Goal: Task Accomplishment & Management: Complete application form

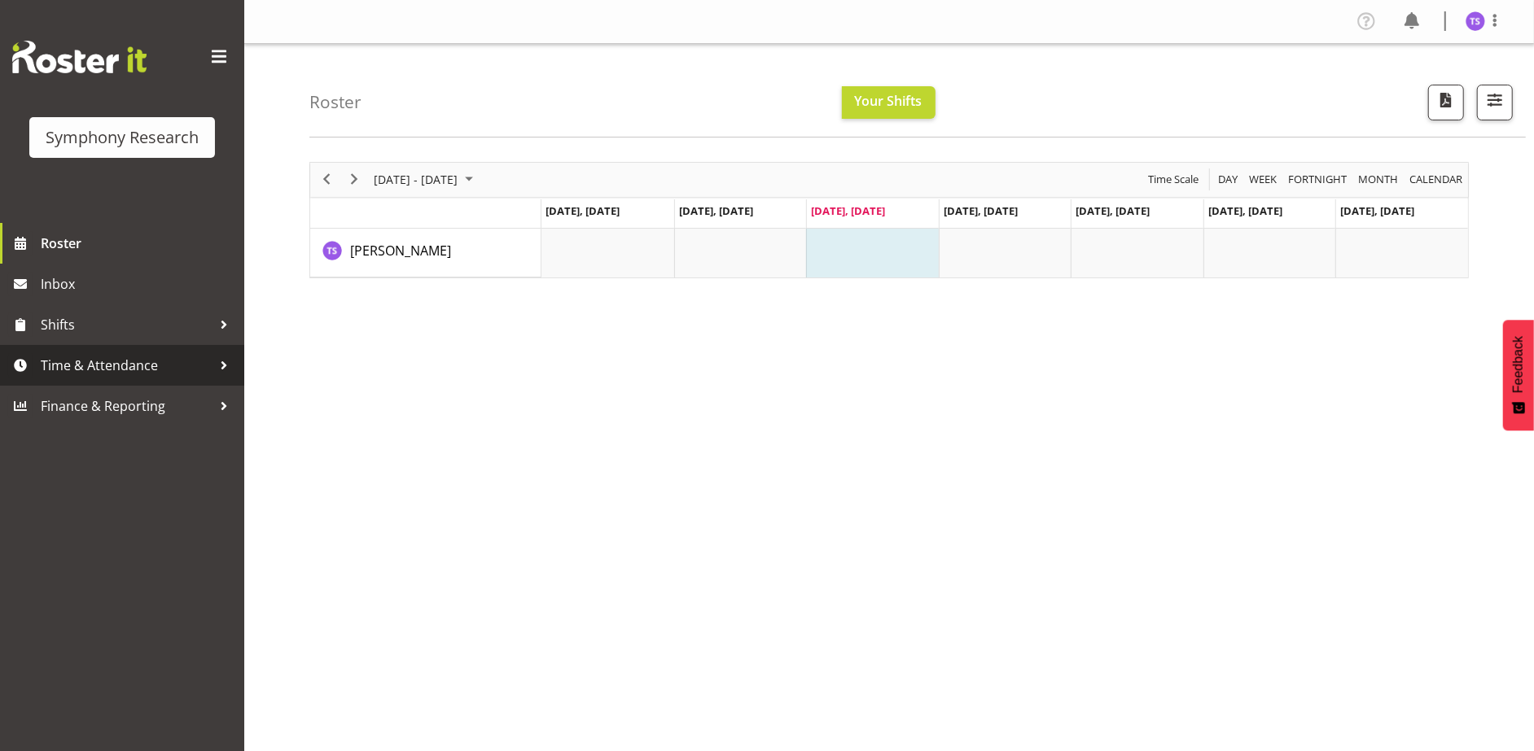
click at [125, 358] on span "Time & Attendance" at bounding box center [126, 365] width 171 height 24
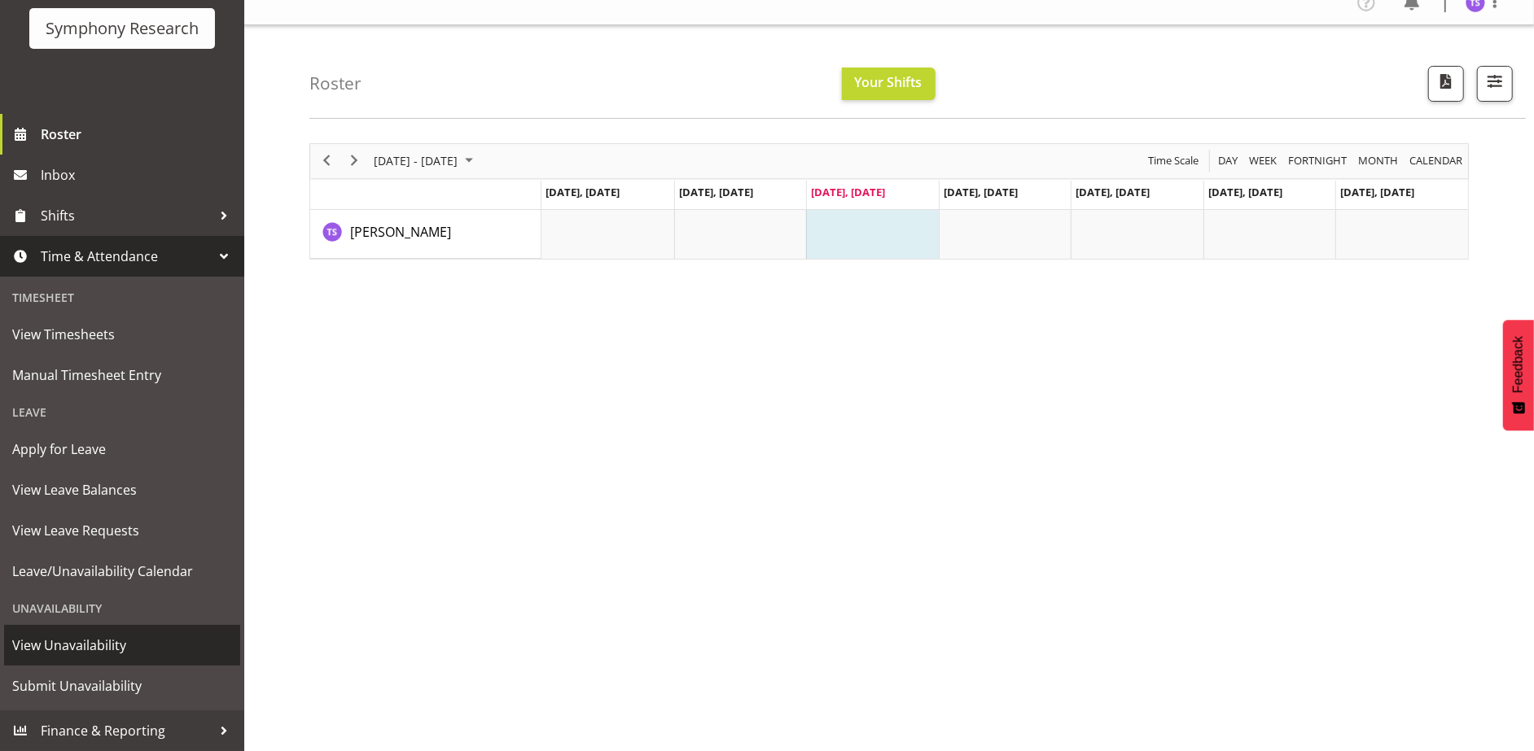
scroll to position [50, 0]
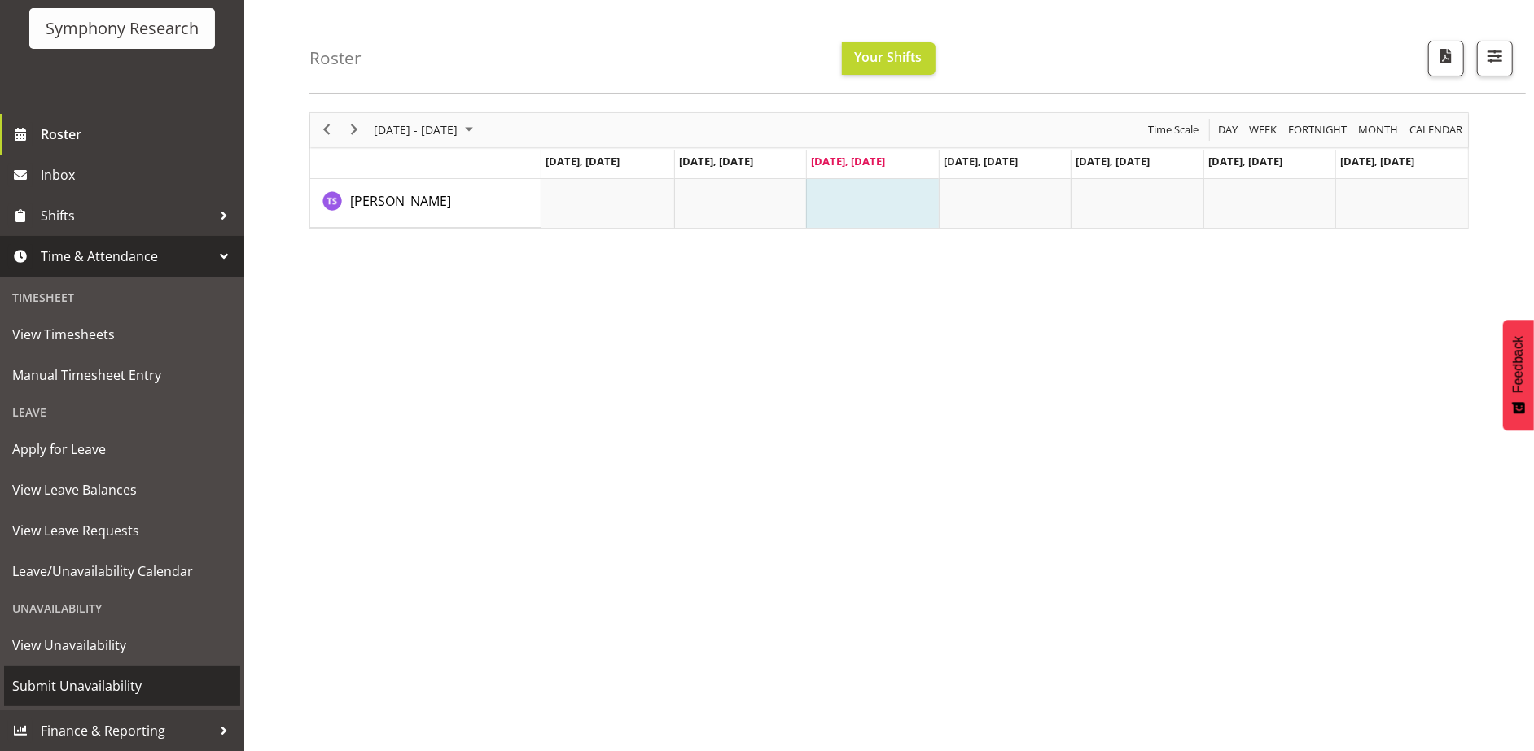
click at [67, 682] on span "Submit Unavailability" at bounding box center [122, 686] width 220 height 24
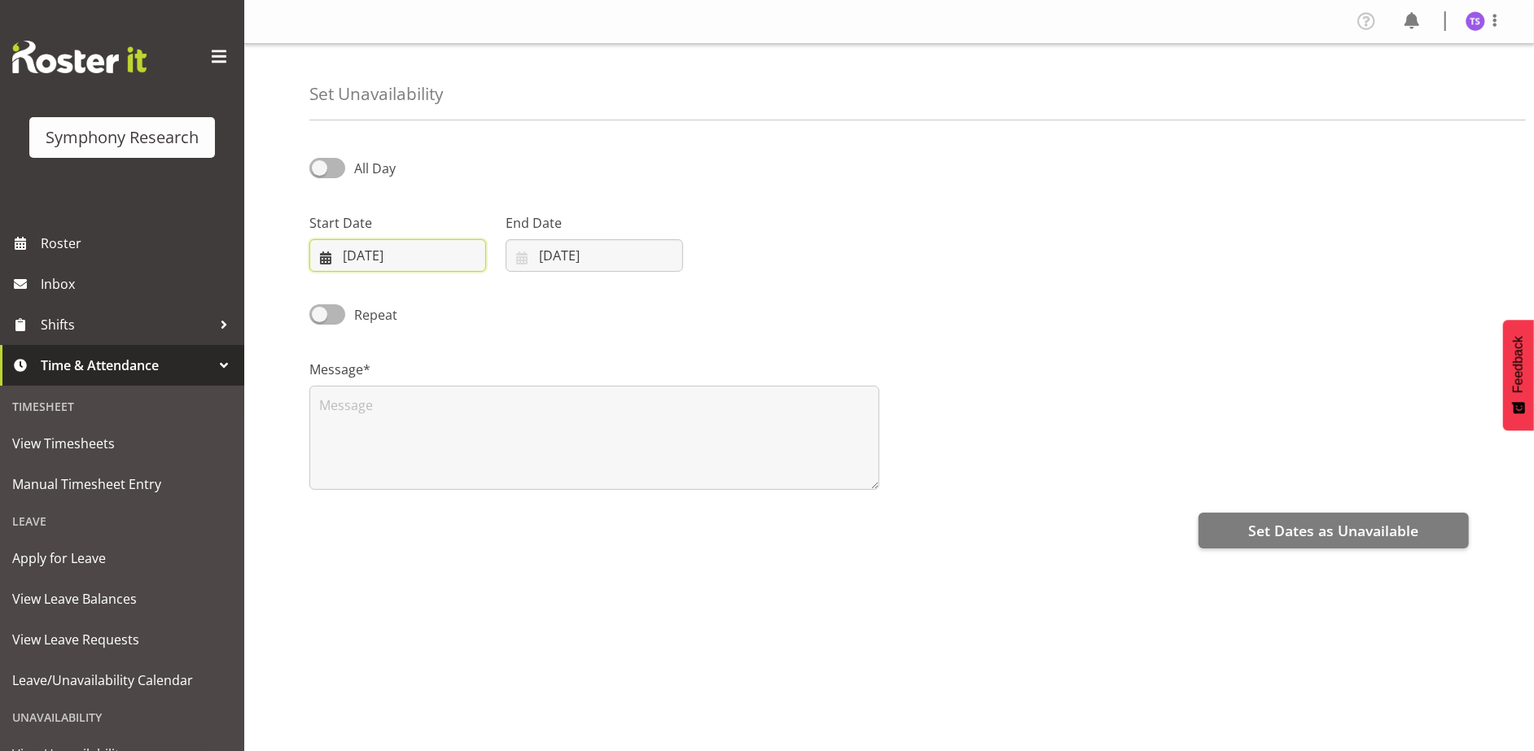
click at [381, 259] on input "[DATE]" at bounding box center [397, 255] width 177 height 33
click at [433, 478] on span "20" at bounding box center [439, 478] width 13 height 15
click at [590, 255] on input "20/08/2025" at bounding box center [594, 255] width 177 height 33
click at [536, 510] on span "24" at bounding box center [537, 509] width 13 height 15
type input "24/08/2025"
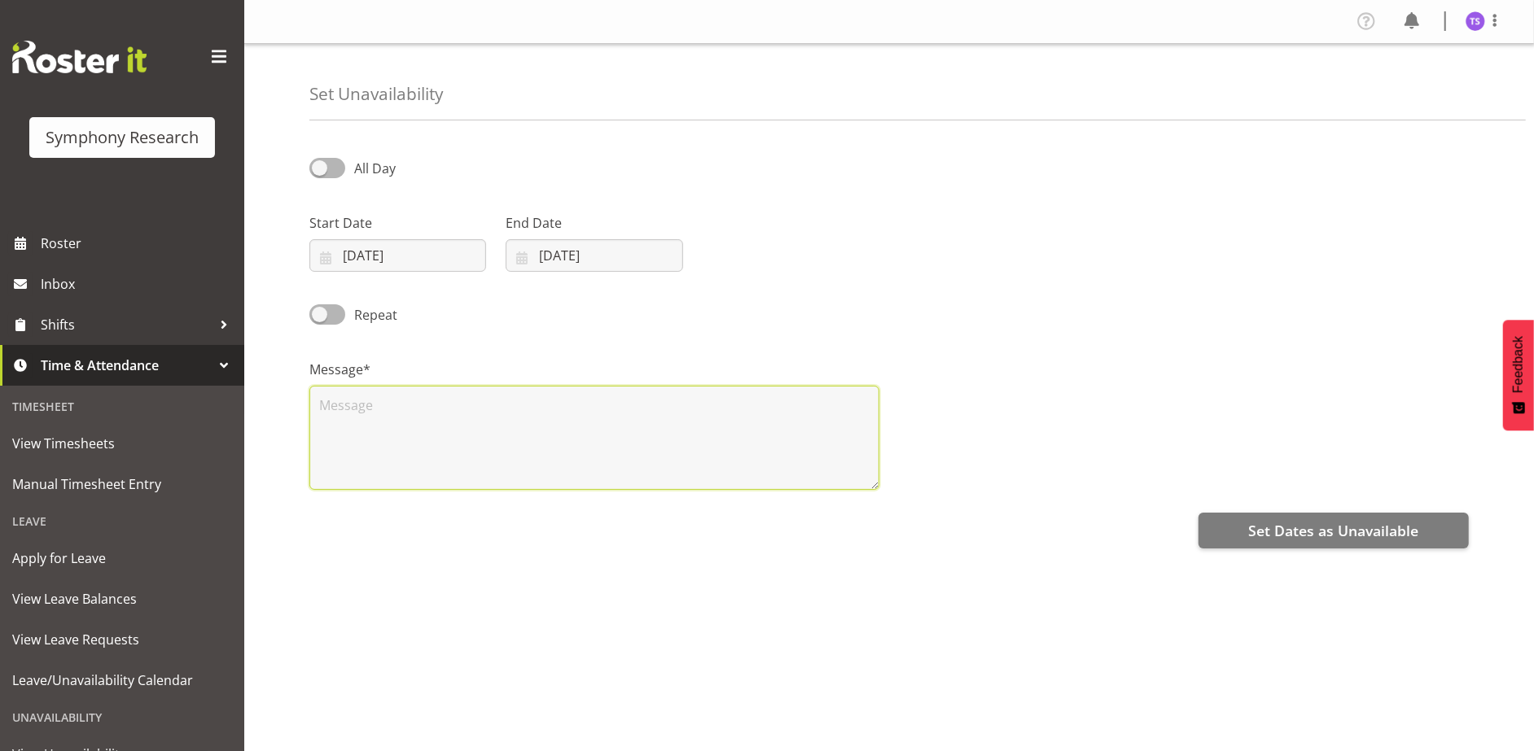
click at [471, 455] on textarea at bounding box center [594, 438] width 570 height 104
type textarea "45"
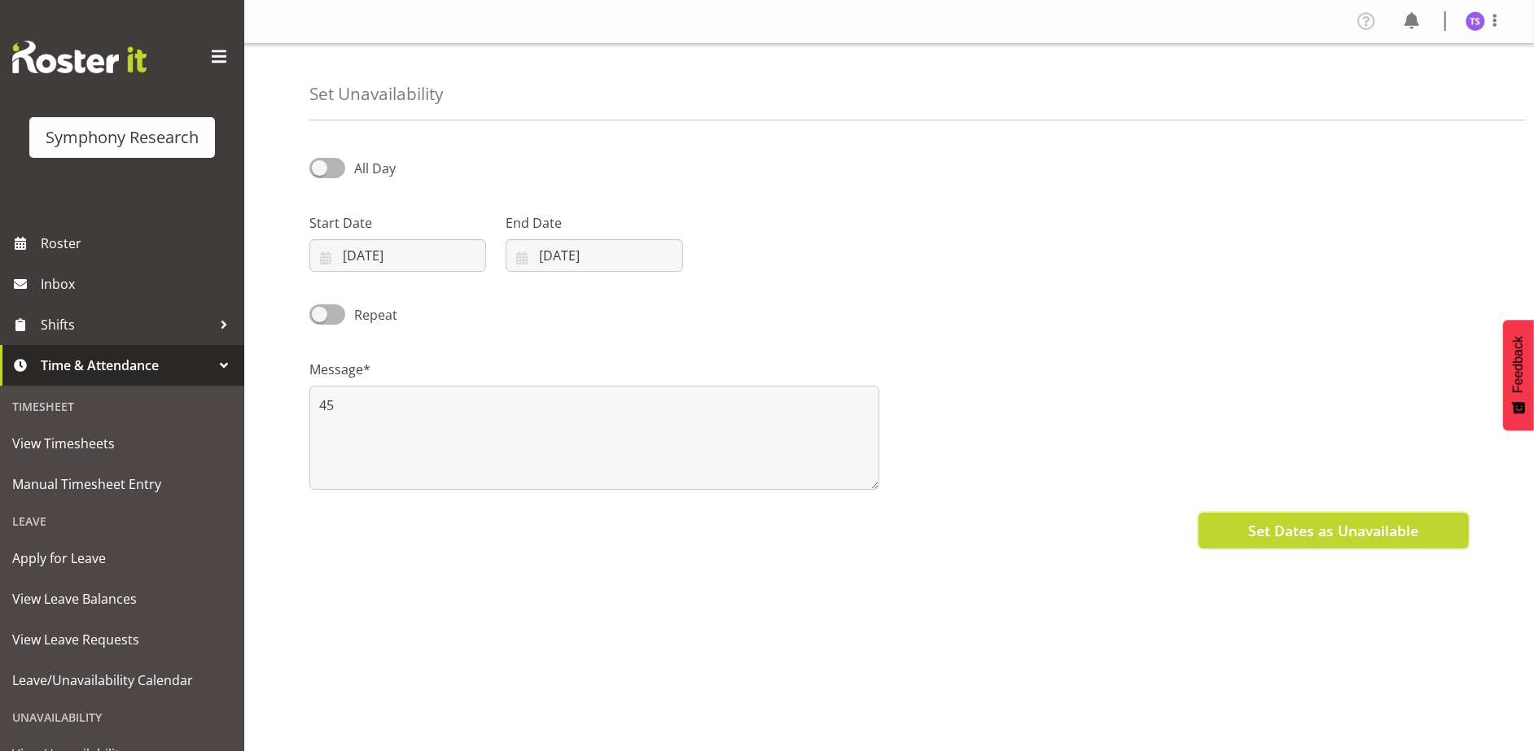
click at [1342, 541] on span "Set Dates as Unavailable" at bounding box center [1333, 530] width 170 height 21
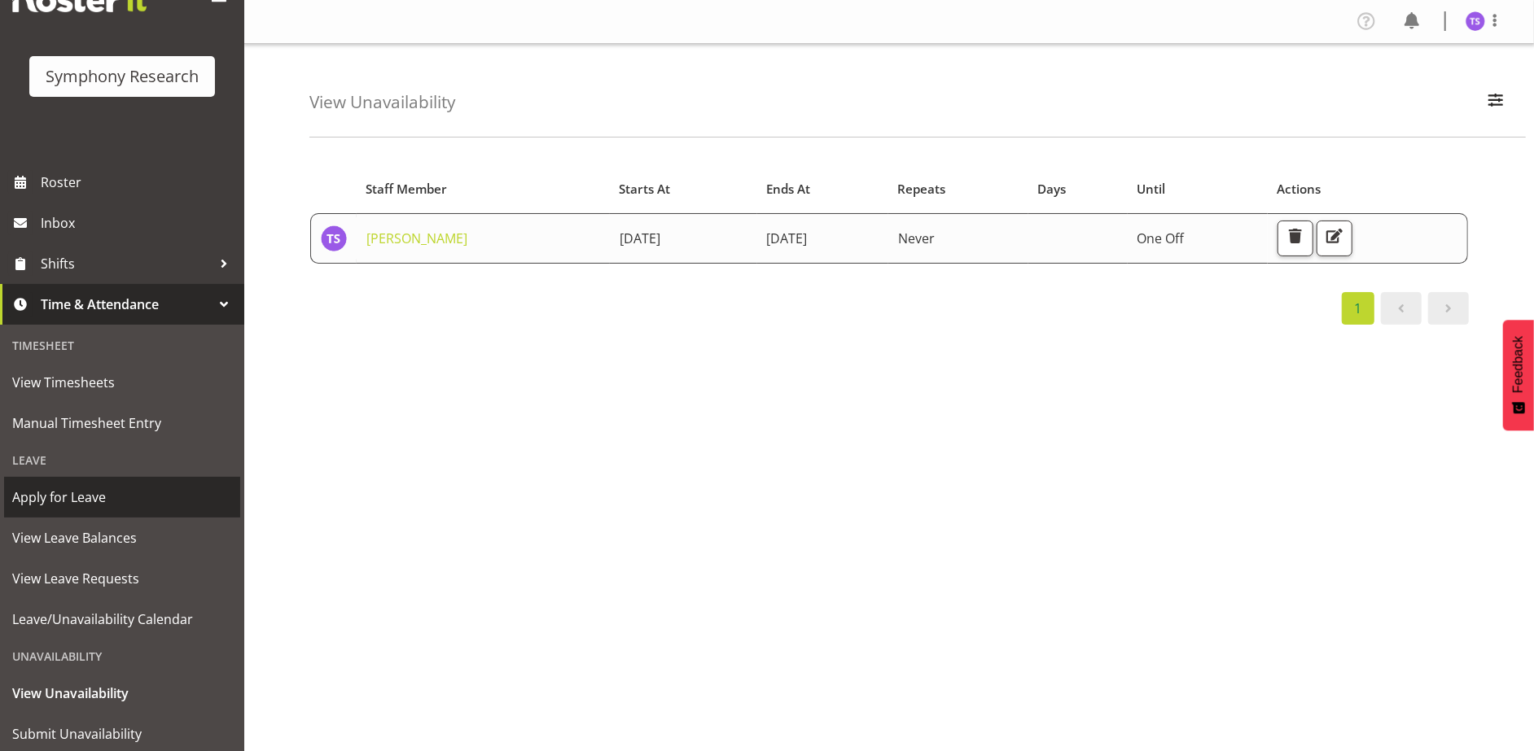
scroll to position [109, 0]
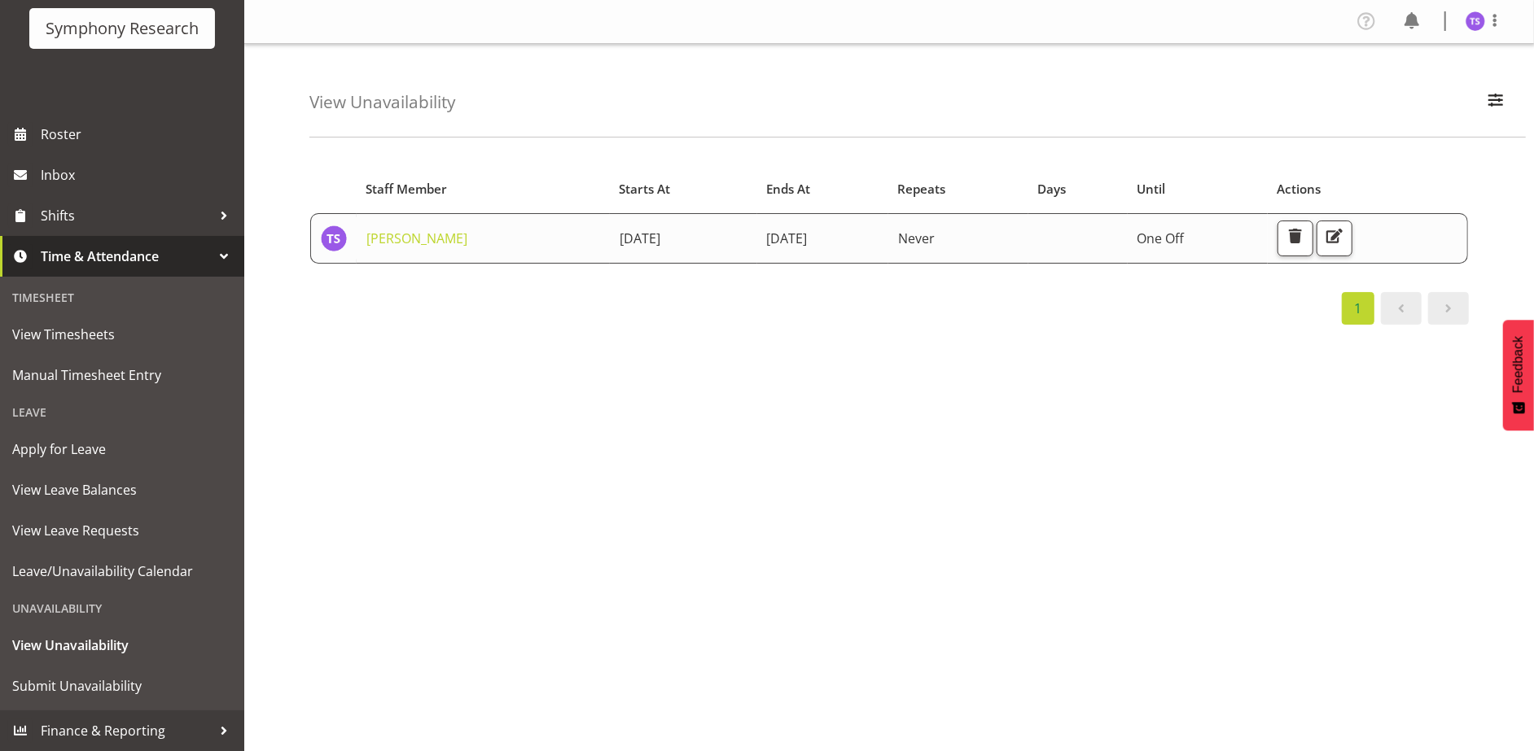
click at [67, 611] on div "Unavailability" at bounding box center [122, 608] width 236 height 33
click at [71, 684] on span "Submit Unavailability" at bounding box center [122, 686] width 220 height 24
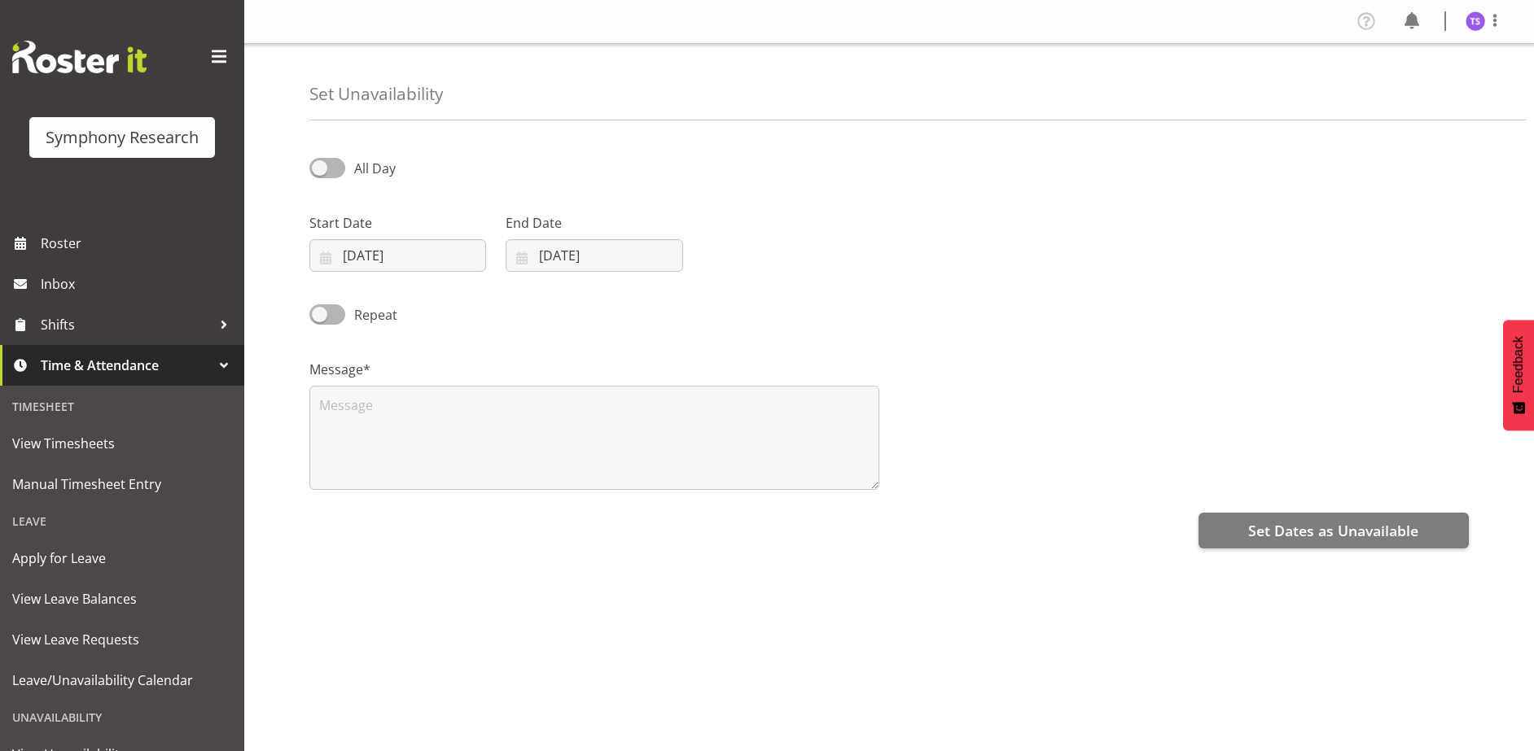
select select "7"
select select "2025"
click at [420, 260] on input "[DATE]" at bounding box center [397, 255] width 177 height 33
click at [479, 512] on span "28" at bounding box center [472, 509] width 13 height 15
click at [401, 256] on input "28/08/2025" at bounding box center [397, 255] width 177 height 33
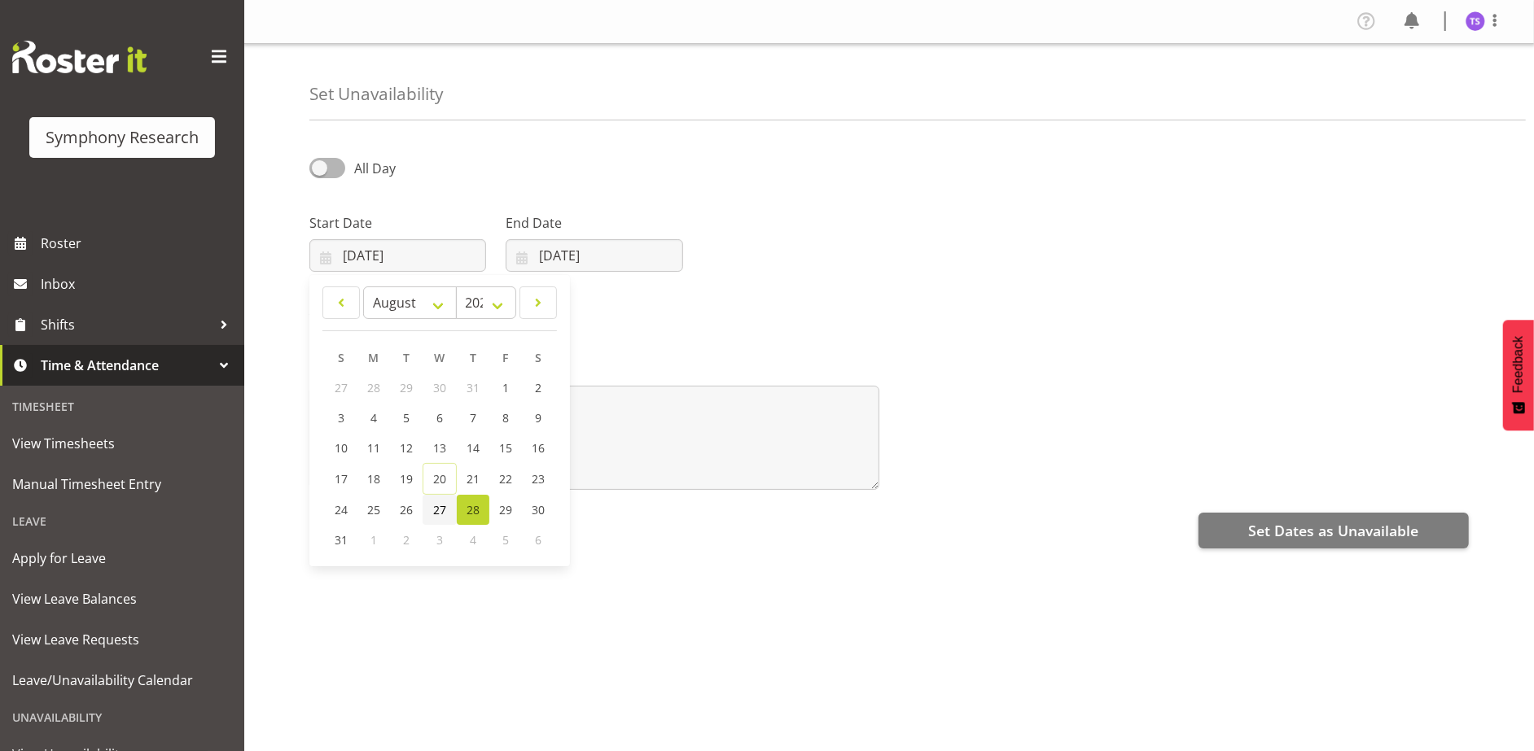
click at [435, 510] on span "27" at bounding box center [439, 509] width 13 height 15
type input "27/08/2025"
click at [578, 247] on input "20/08/2025" at bounding box center [594, 255] width 177 height 33
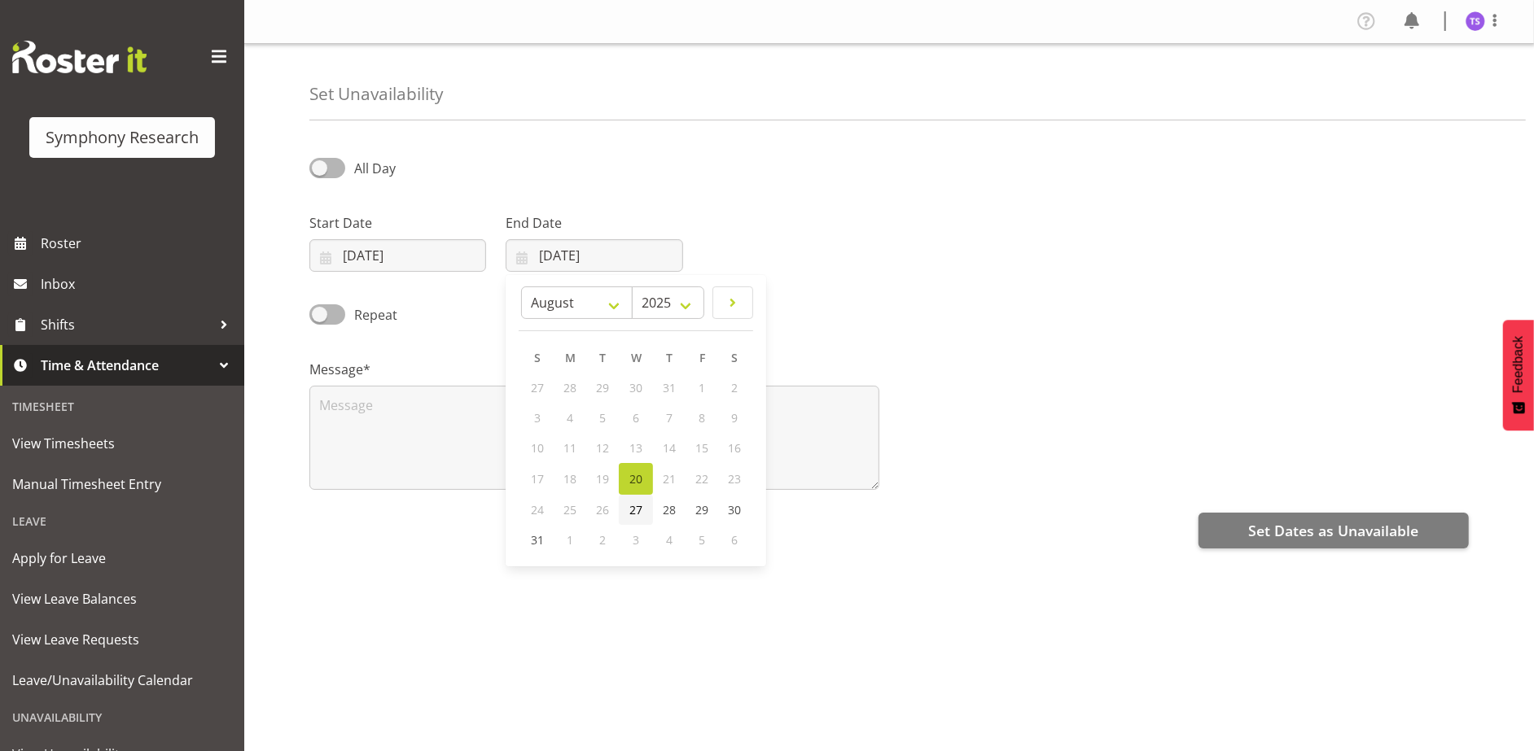
click at [638, 507] on span "27" at bounding box center [635, 509] width 13 height 15
type input "27/08/2025"
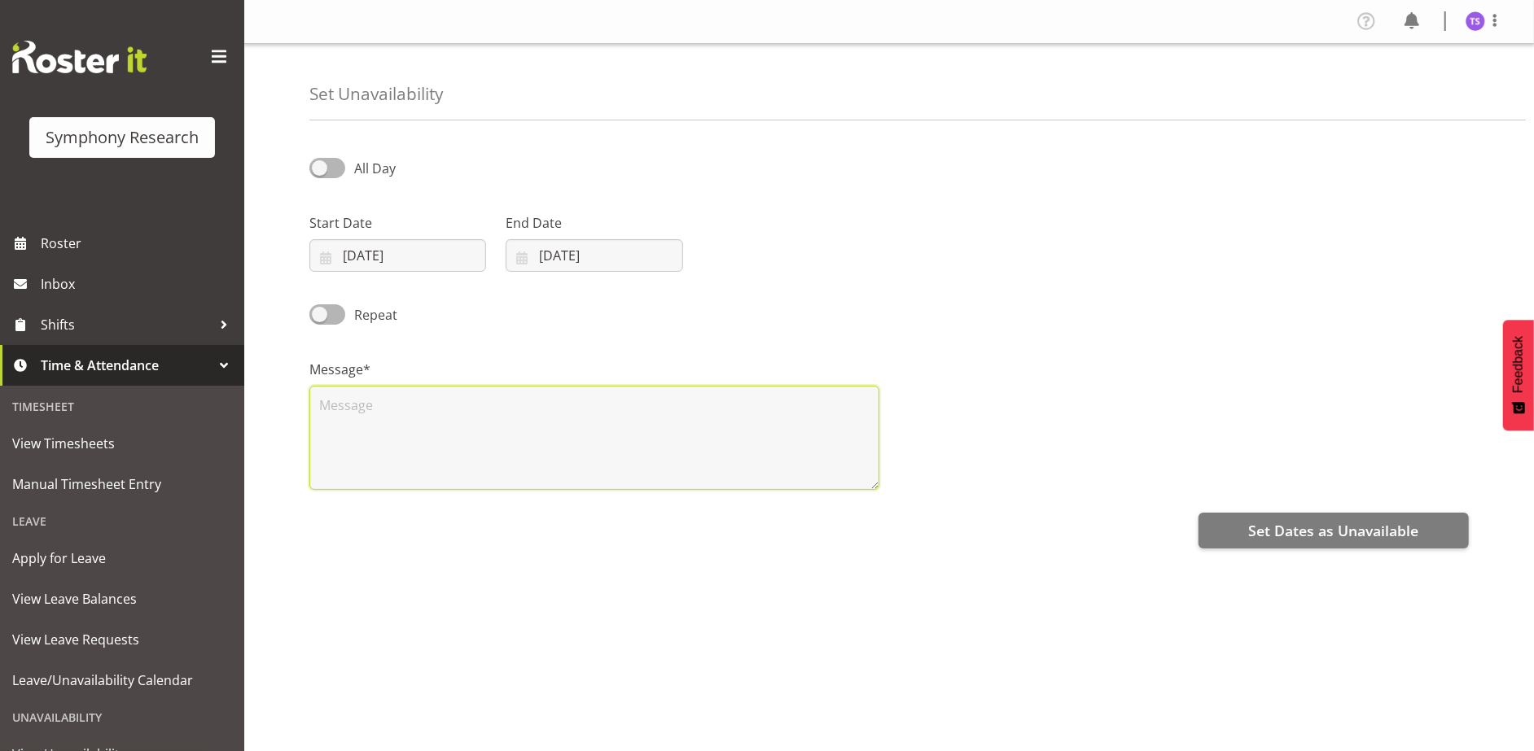
click at [522, 440] on textarea at bounding box center [594, 438] width 570 height 104
type textarea "25"
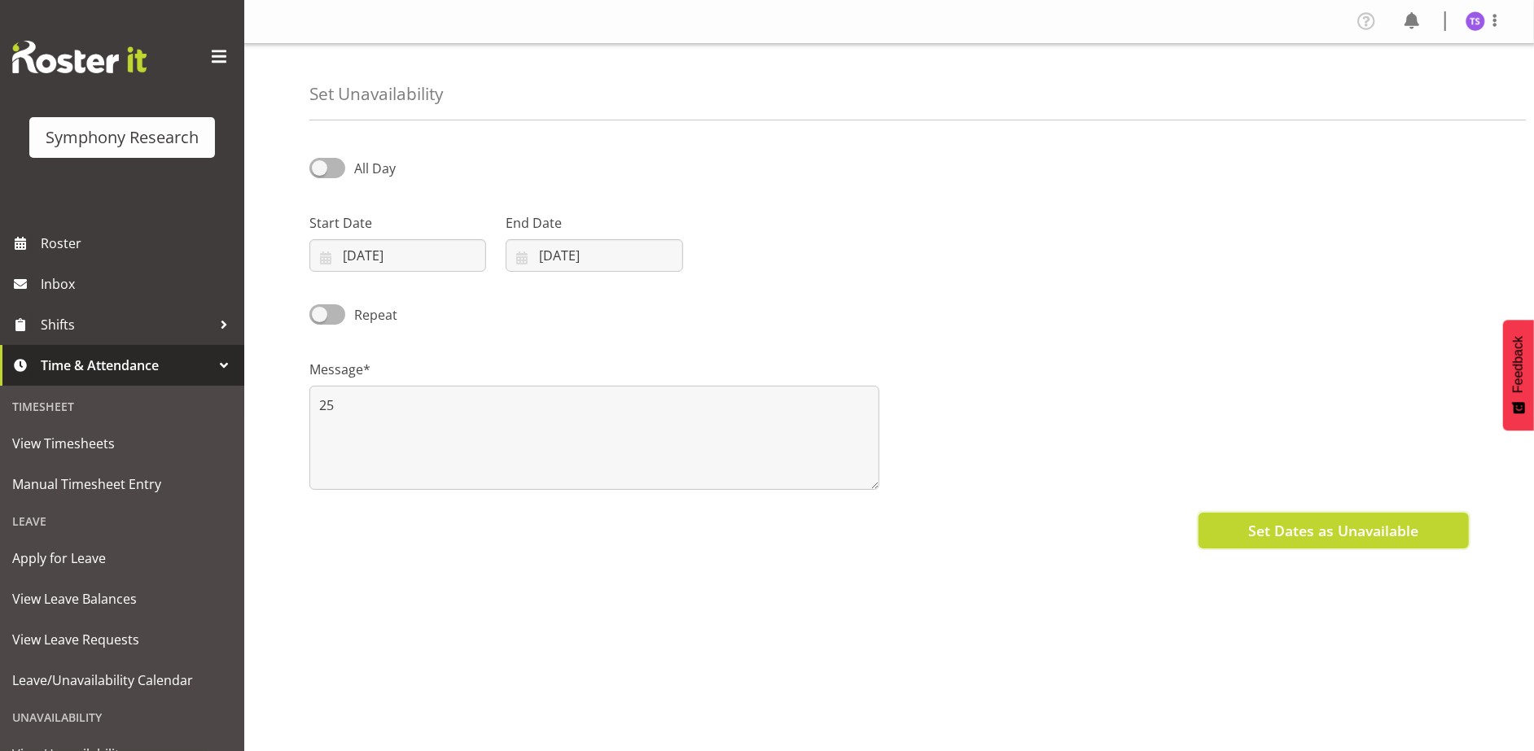
click at [1251, 526] on span "Set Dates as Unavailable" at bounding box center [1333, 530] width 170 height 21
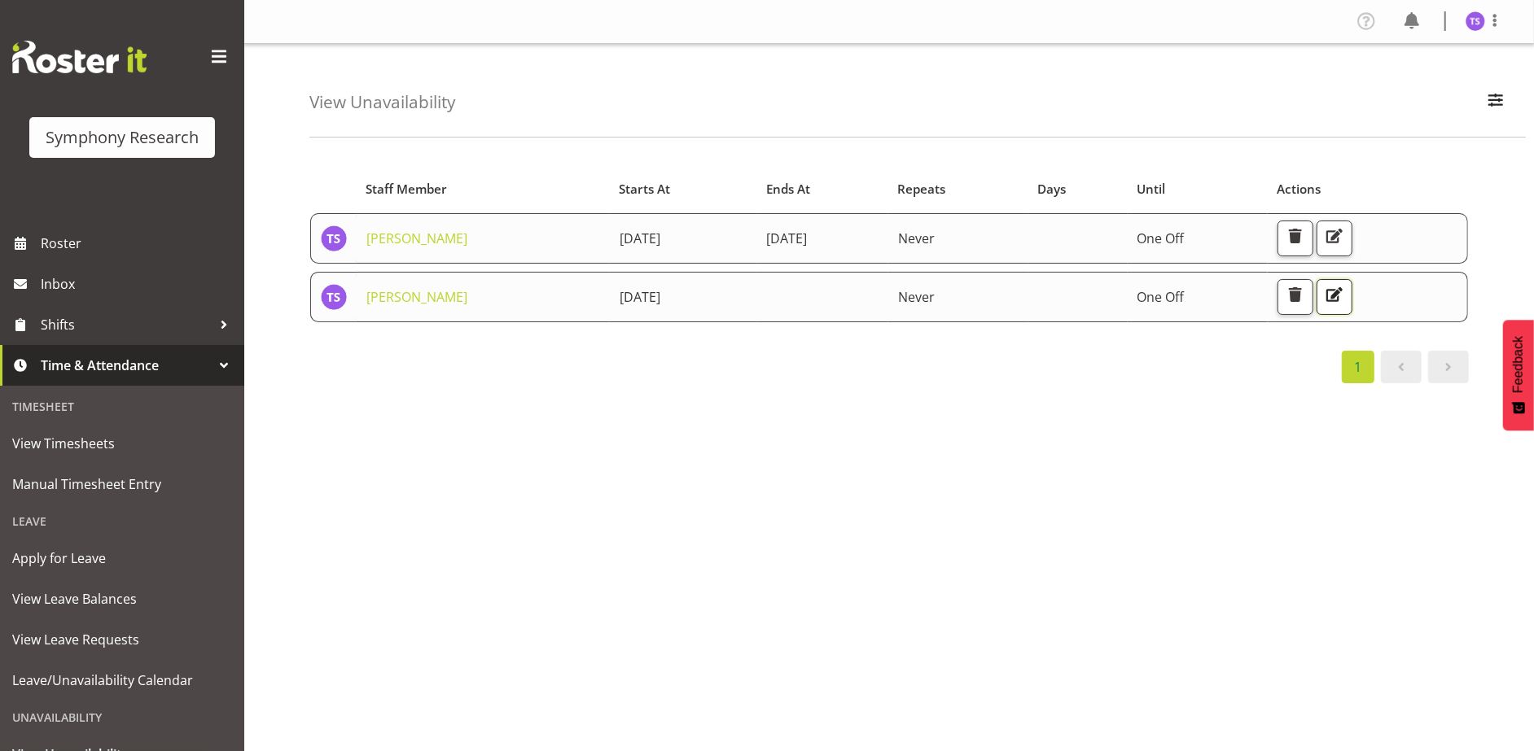
click at [1345, 293] on span "button" at bounding box center [1334, 294] width 21 height 21
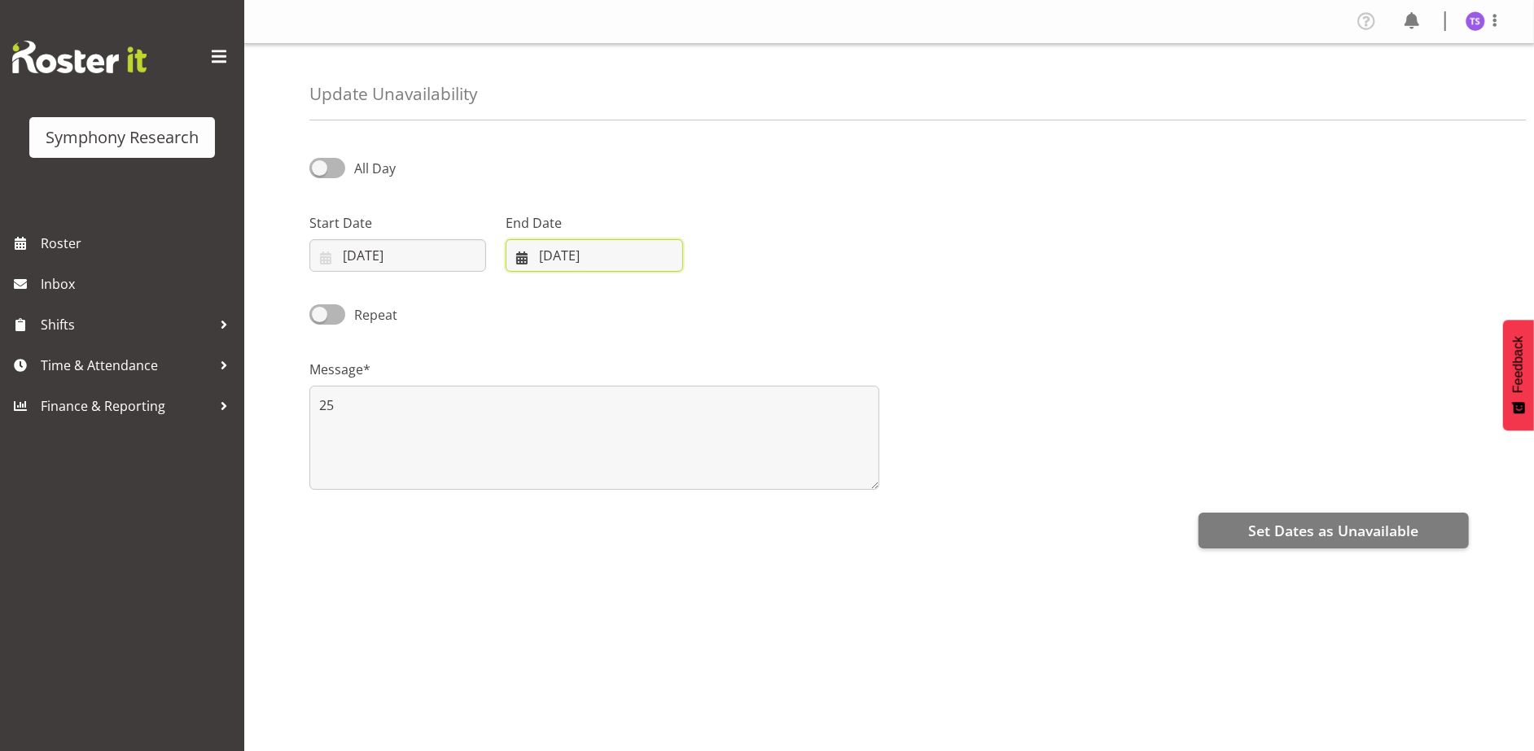
click at [555, 256] on input "[DATE]" at bounding box center [594, 255] width 177 height 33
click at [670, 507] on span "28" at bounding box center [669, 509] width 13 height 15
type input "[DATE]"
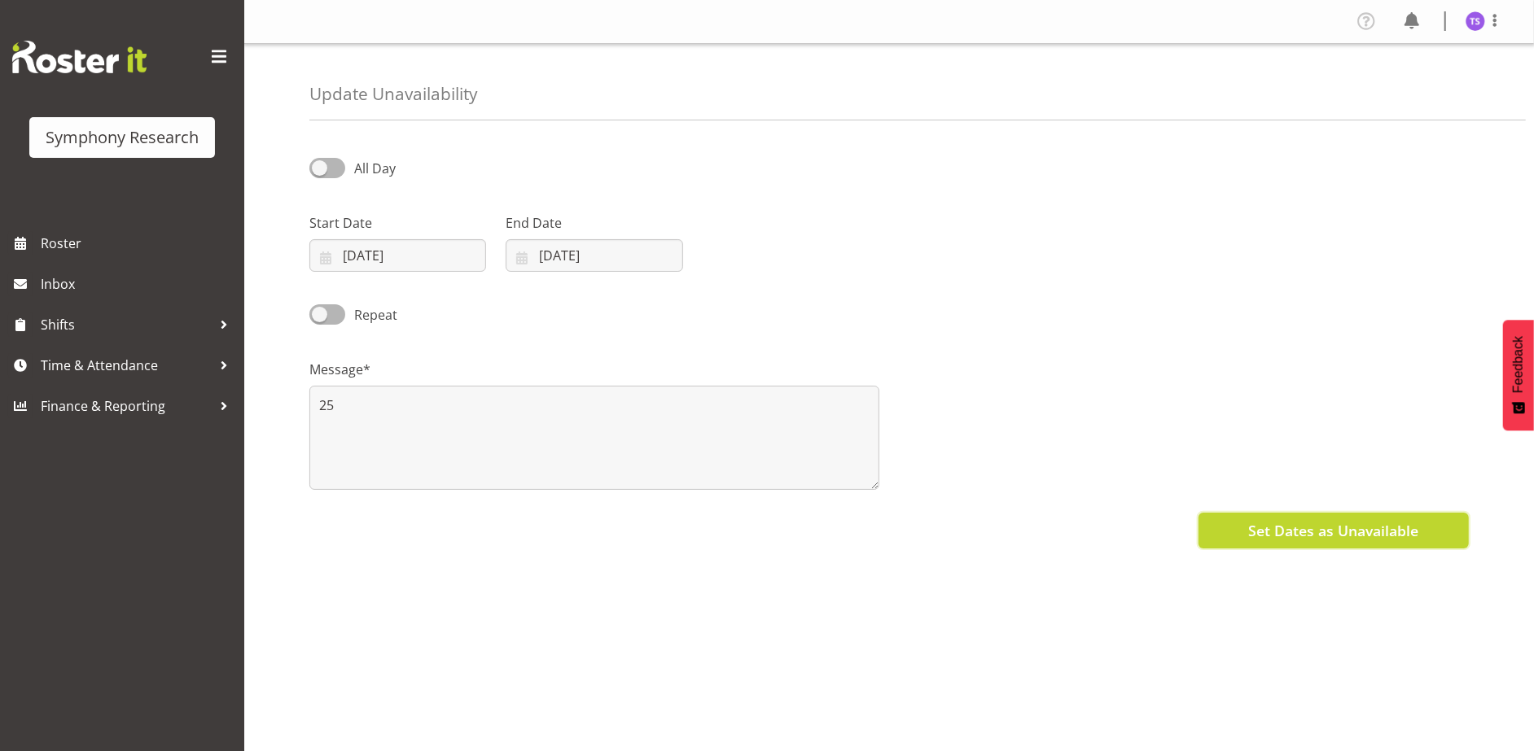
click at [1292, 541] on span "Set Dates as Unavailable" at bounding box center [1333, 530] width 170 height 21
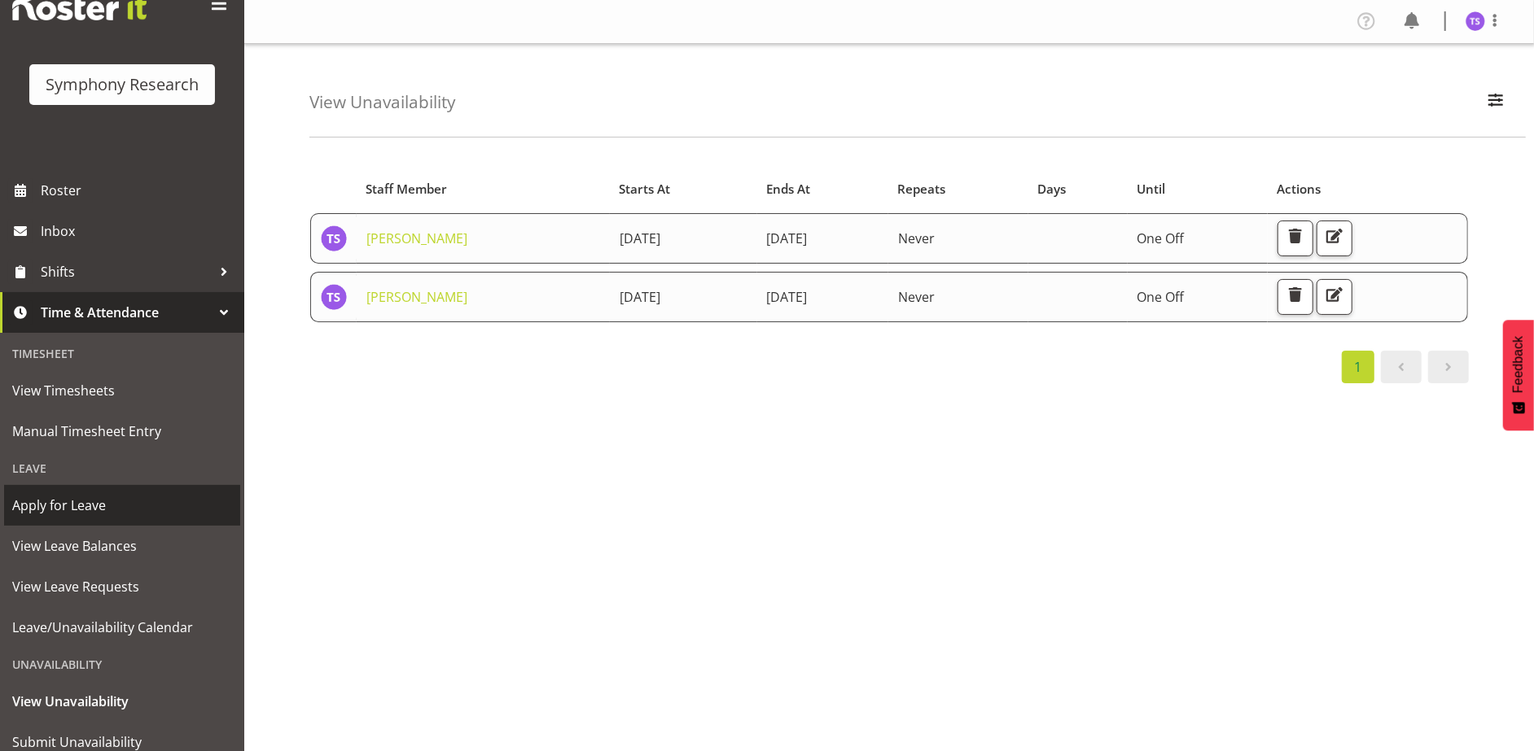
scroll to position [81, 0]
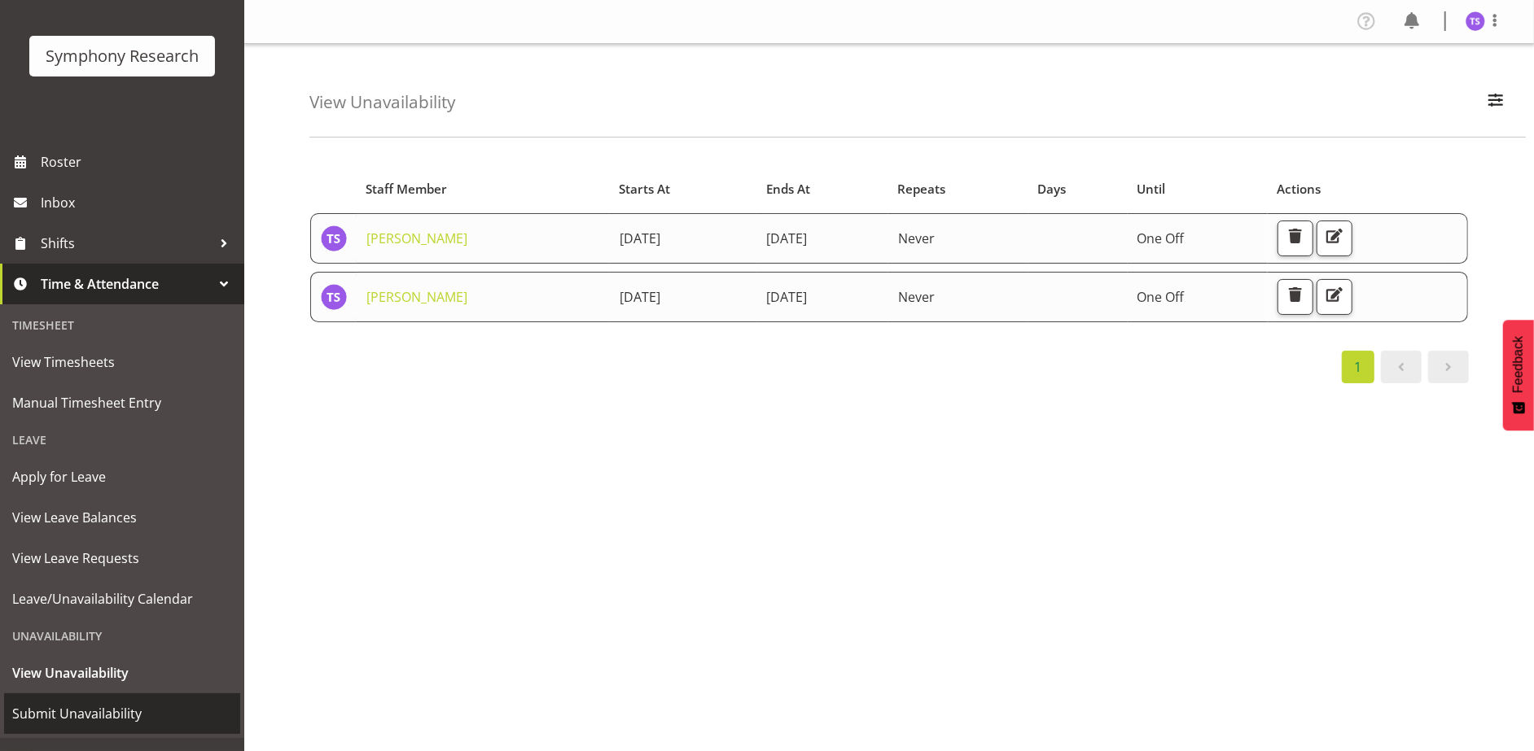
click at [91, 708] on span "Submit Unavailability" at bounding box center [122, 714] width 220 height 24
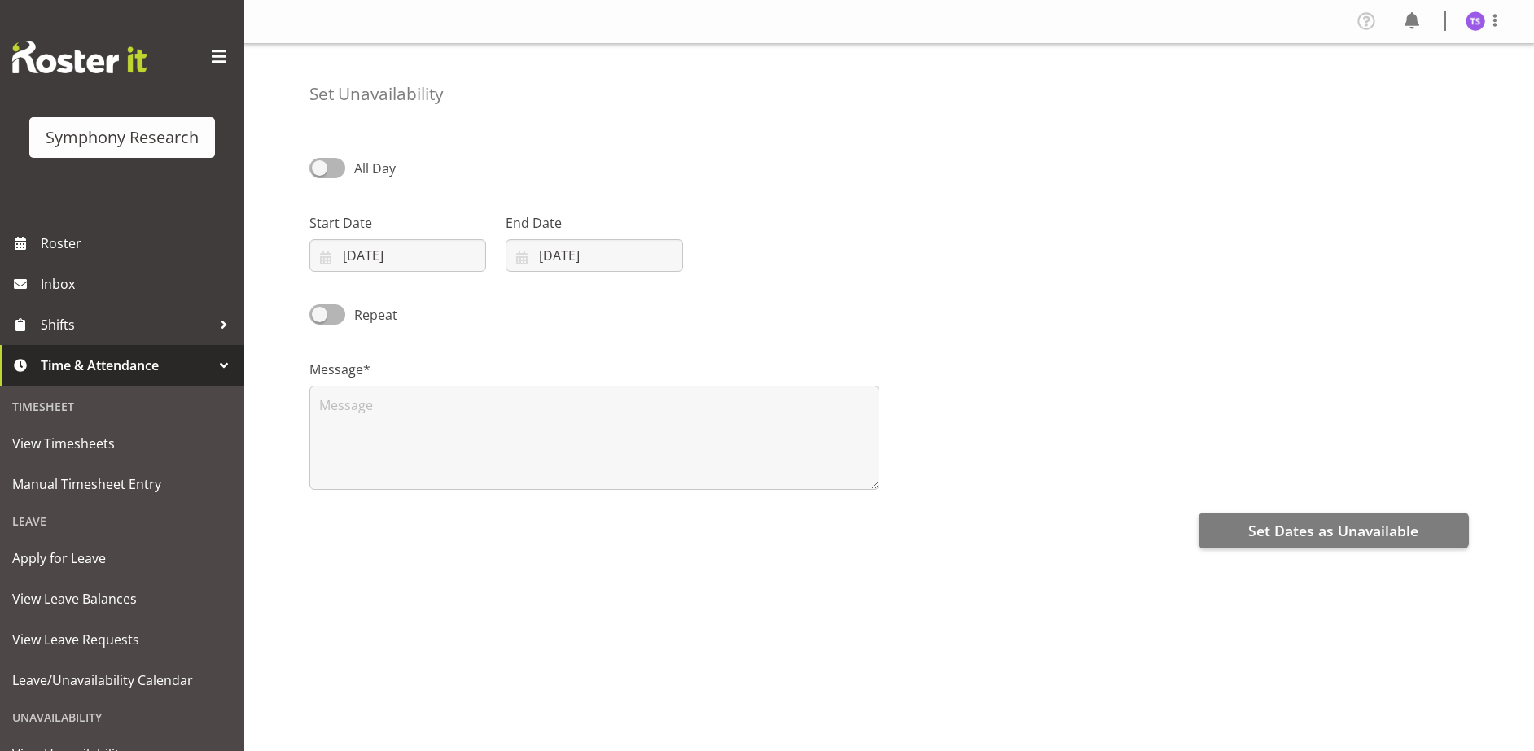
select select "7"
select select "2025"
click at [438, 260] on input "[DATE]" at bounding box center [397, 255] width 177 height 33
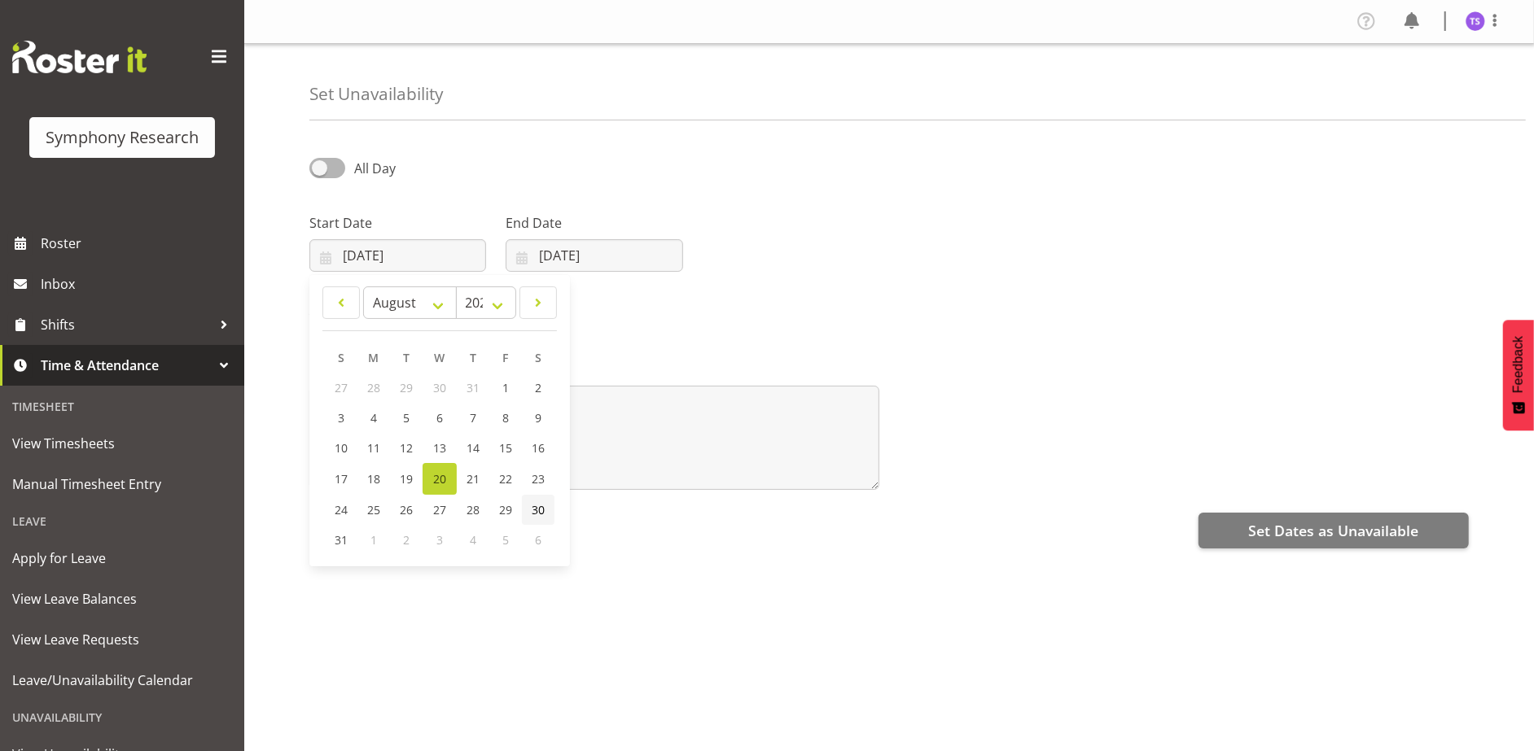
click at [536, 509] on span "30" at bounding box center [538, 509] width 13 height 15
type input "30/08/2025"
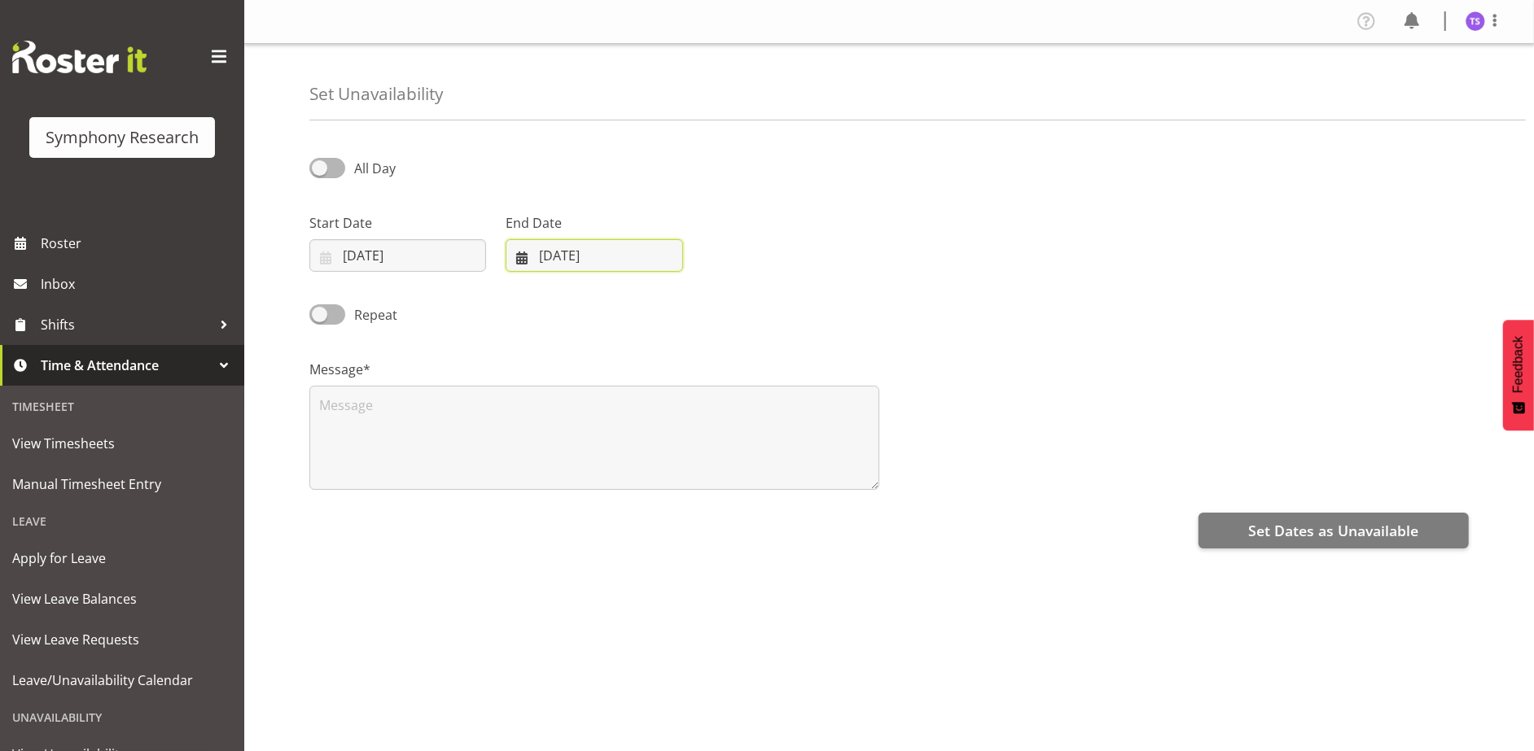
click at [605, 250] on input "20/08/2025" at bounding box center [594, 255] width 177 height 33
click at [528, 538] on link "31" at bounding box center [537, 540] width 33 height 30
type input "31/08/2025"
click at [525, 427] on textarea at bounding box center [594, 438] width 570 height 104
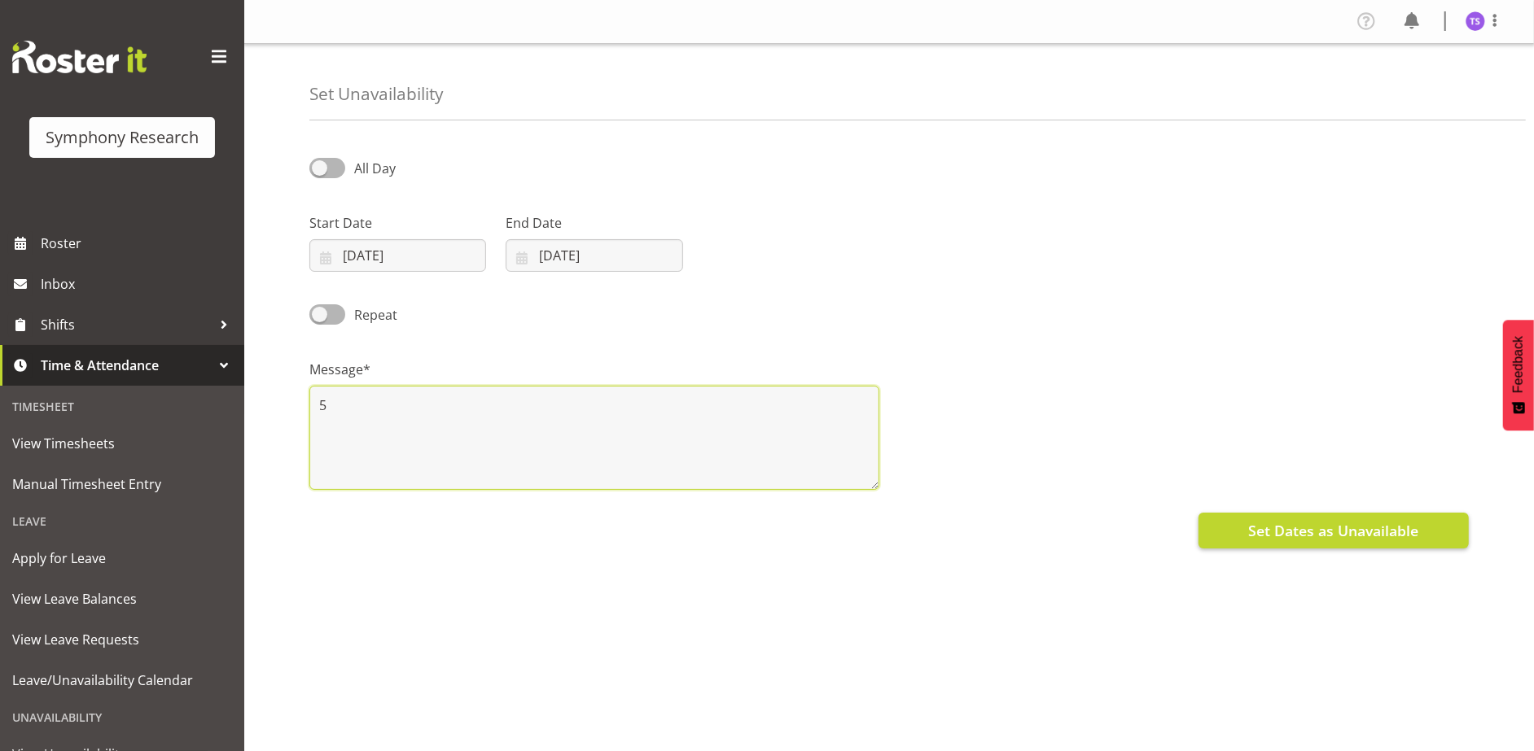
type textarea "5"
click at [1352, 525] on span "Set Dates as Unavailable" at bounding box center [1333, 530] width 170 height 21
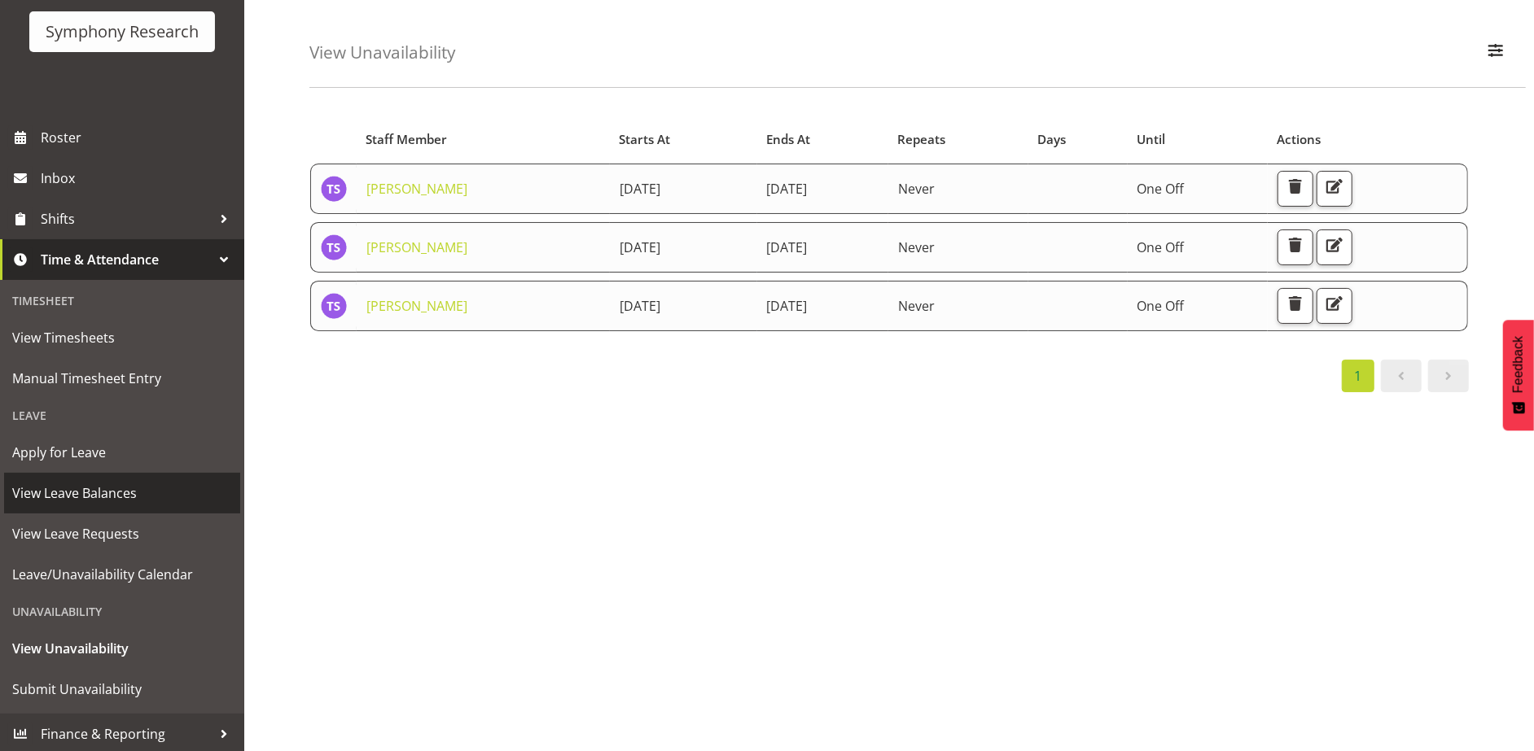
scroll to position [109, 0]
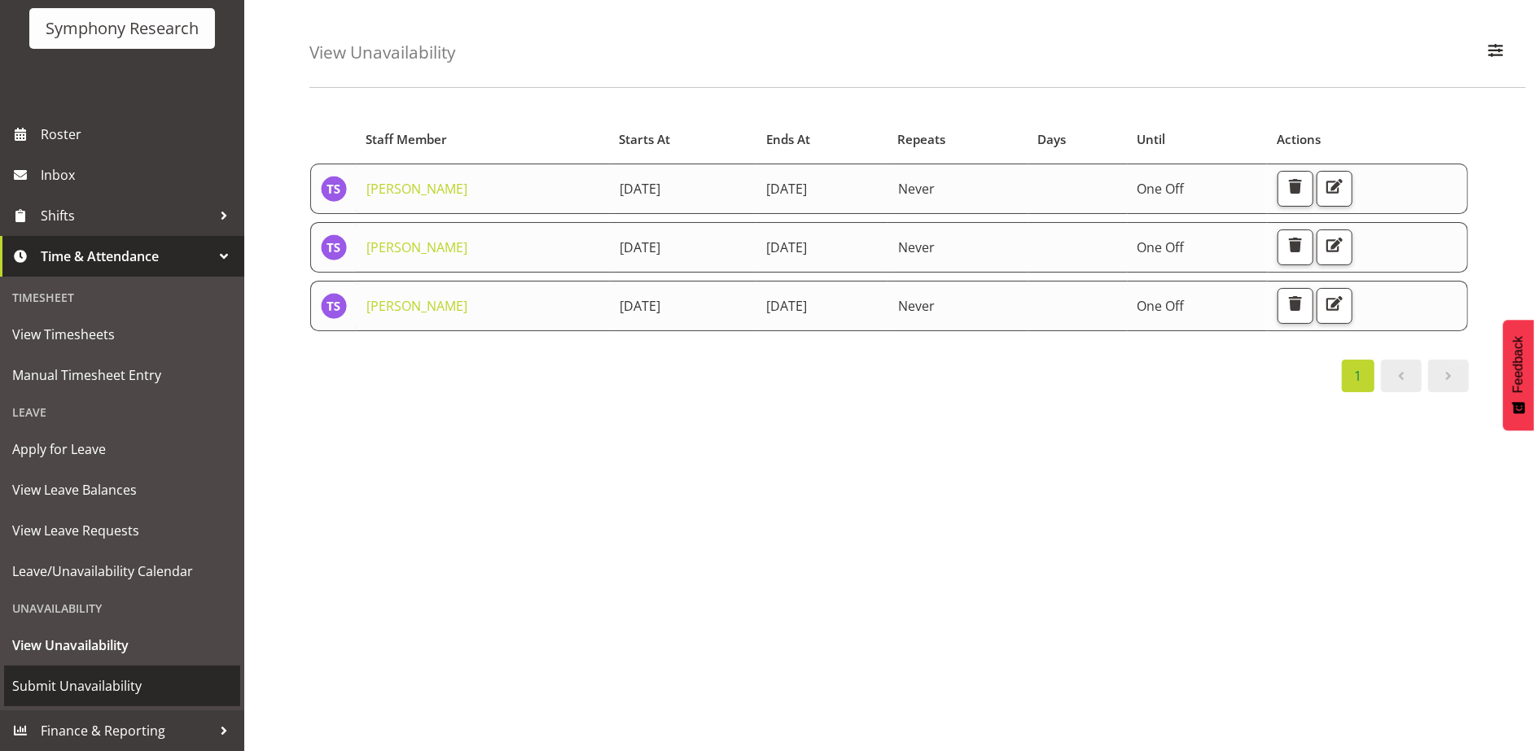
click at [90, 676] on span "Submit Unavailability" at bounding box center [122, 686] width 220 height 24
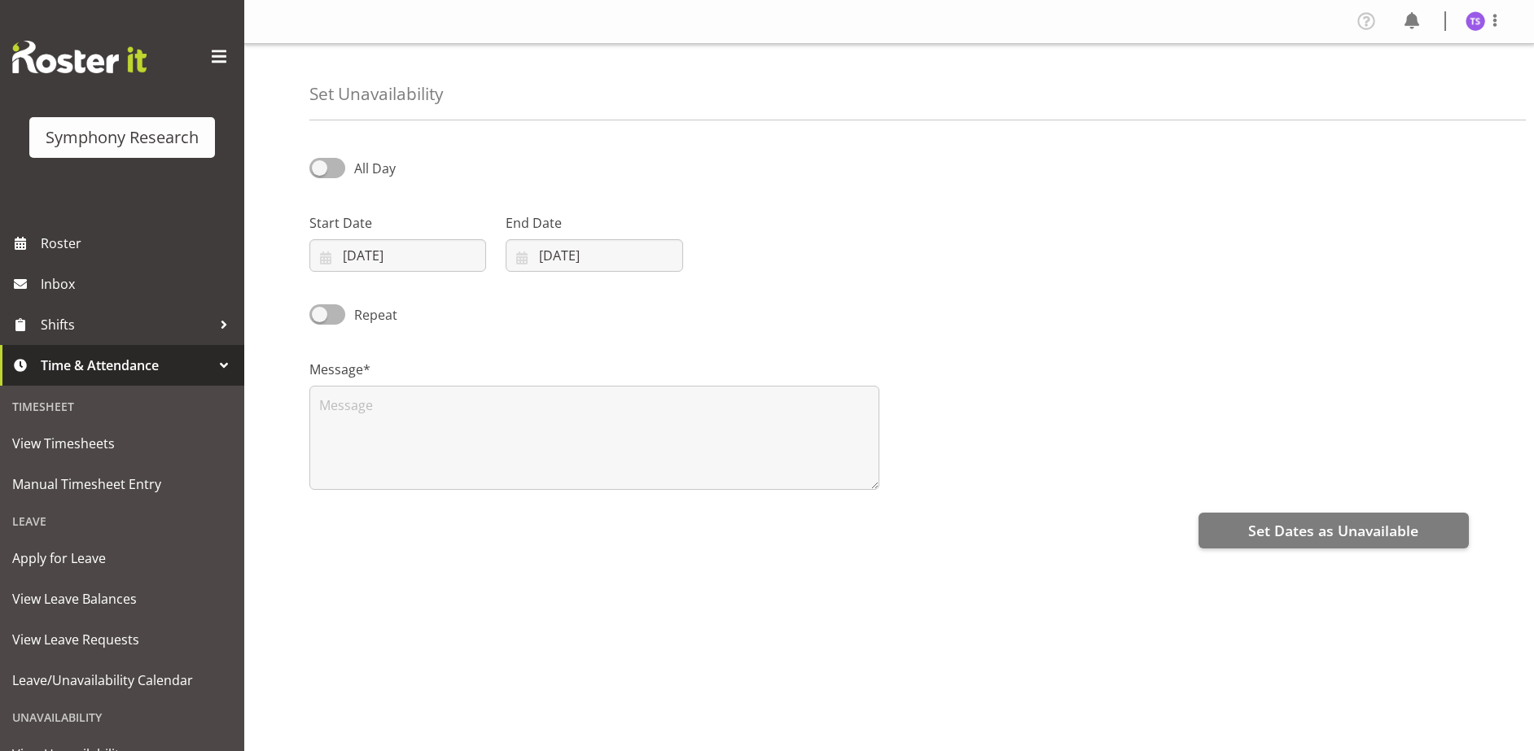
select select "7"
select select "2025"
click at [379, 262] on input "20/08/2025" at bounding box center [397, 255] width 177 height 33
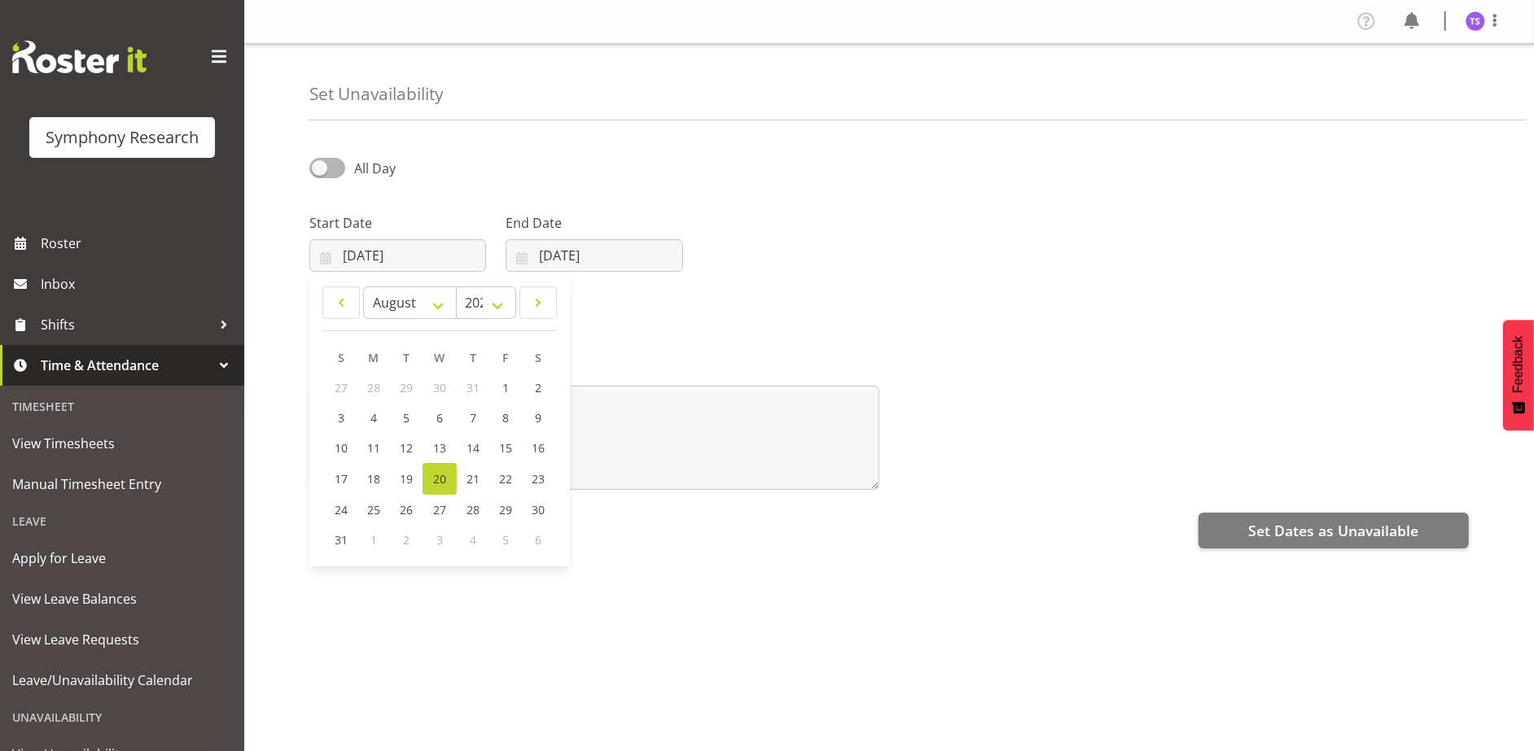
click at [441, 543] on span "3" at bounding box center [439, 539] width 7 height 15
click at [545, 297] on link at bounding box center [537, 303] width 37 height 33
select select "8"
click at [449, 378] on link "3" at bounding box center [439, 388] width 33 height 30
type input "03/09/2025"
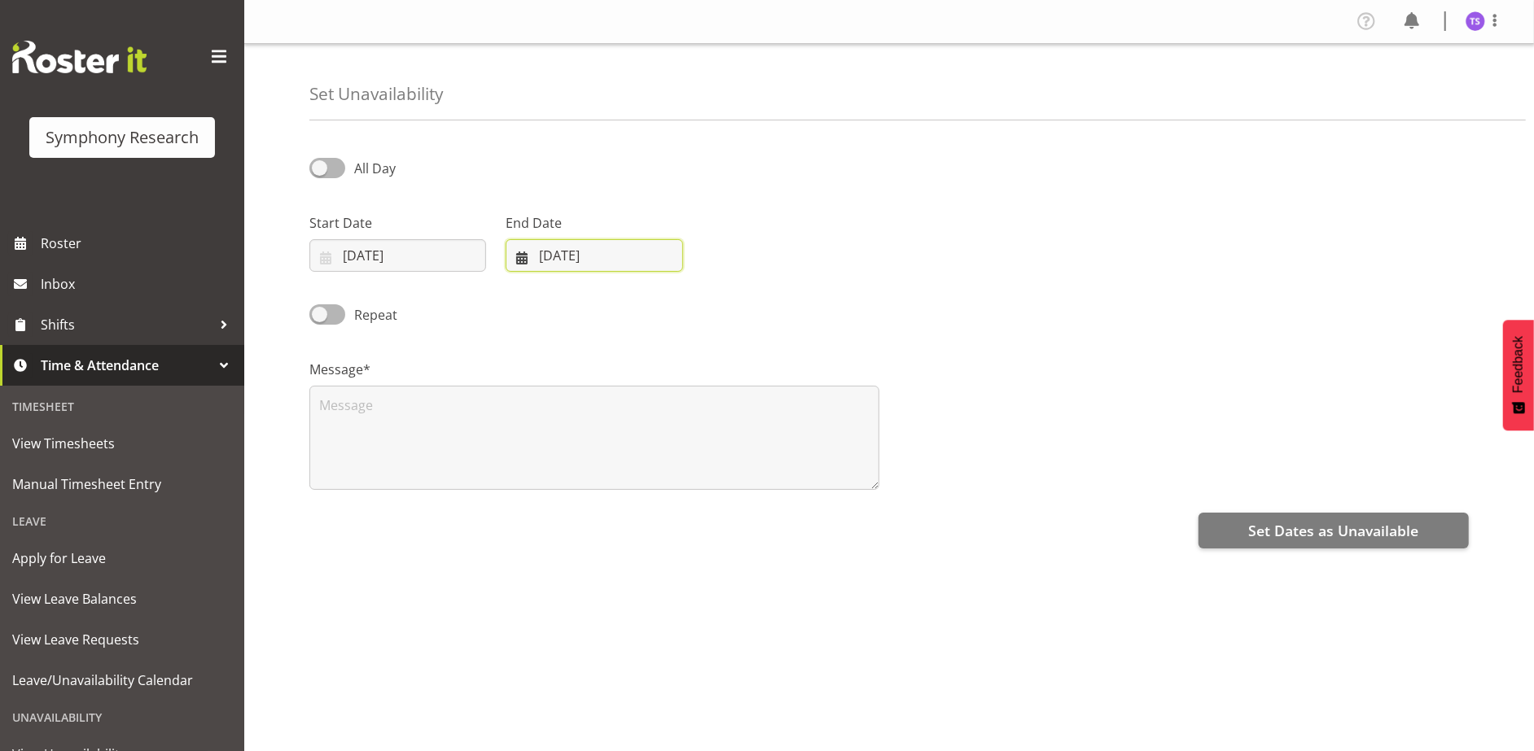
click at [560, 250] on input "[DATE]" at bounding box center [594, 255] width 177 height 33
click at [735, 308] on span at bounding box center [733, 303] width 20 height 20
select select "8"
click at [620, 254] on input "[DATE]" at bounding box center [594, 255] width 177 height 33
click at [635, 383] on span "3" at bounding box center [636, 387] width 7 height 15
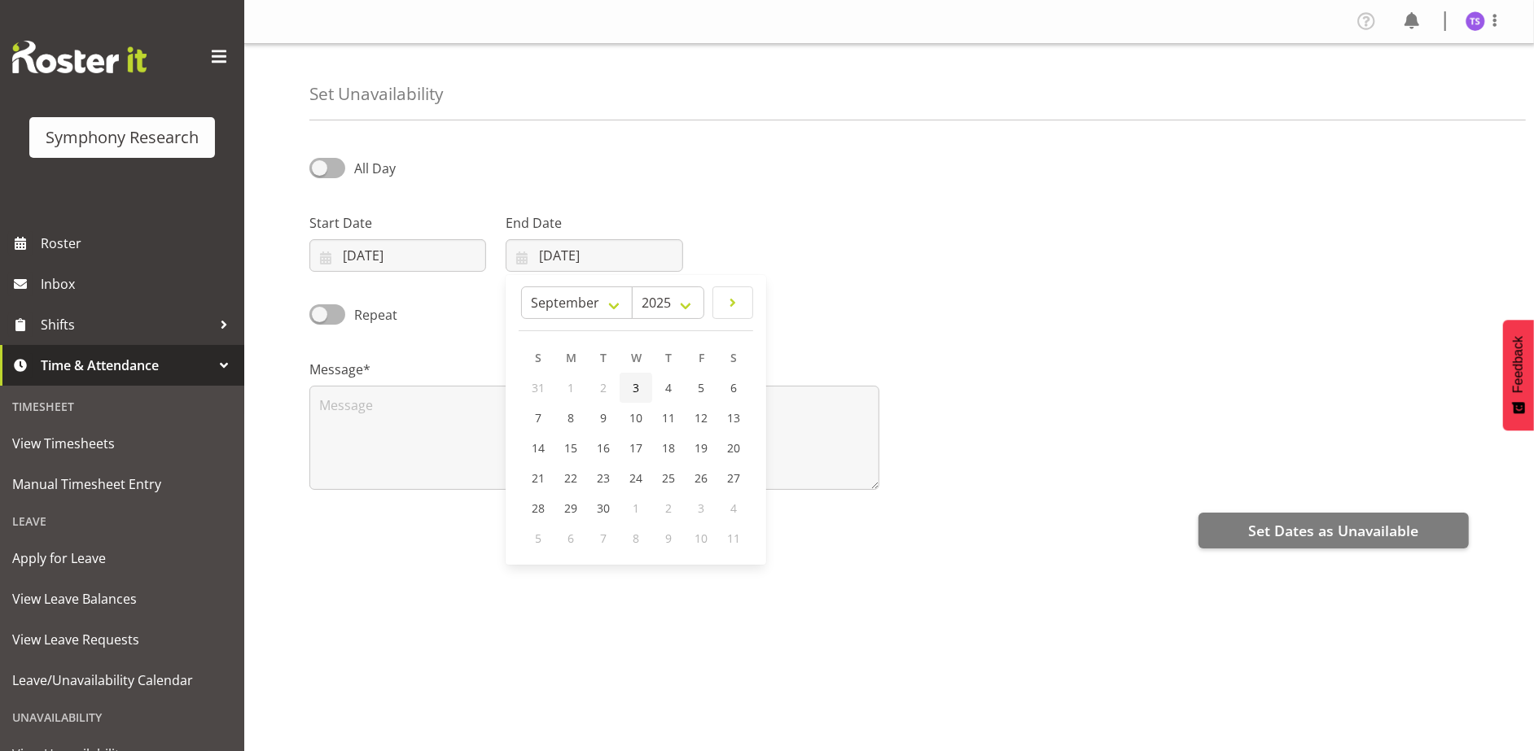
type input "03/09/2025"
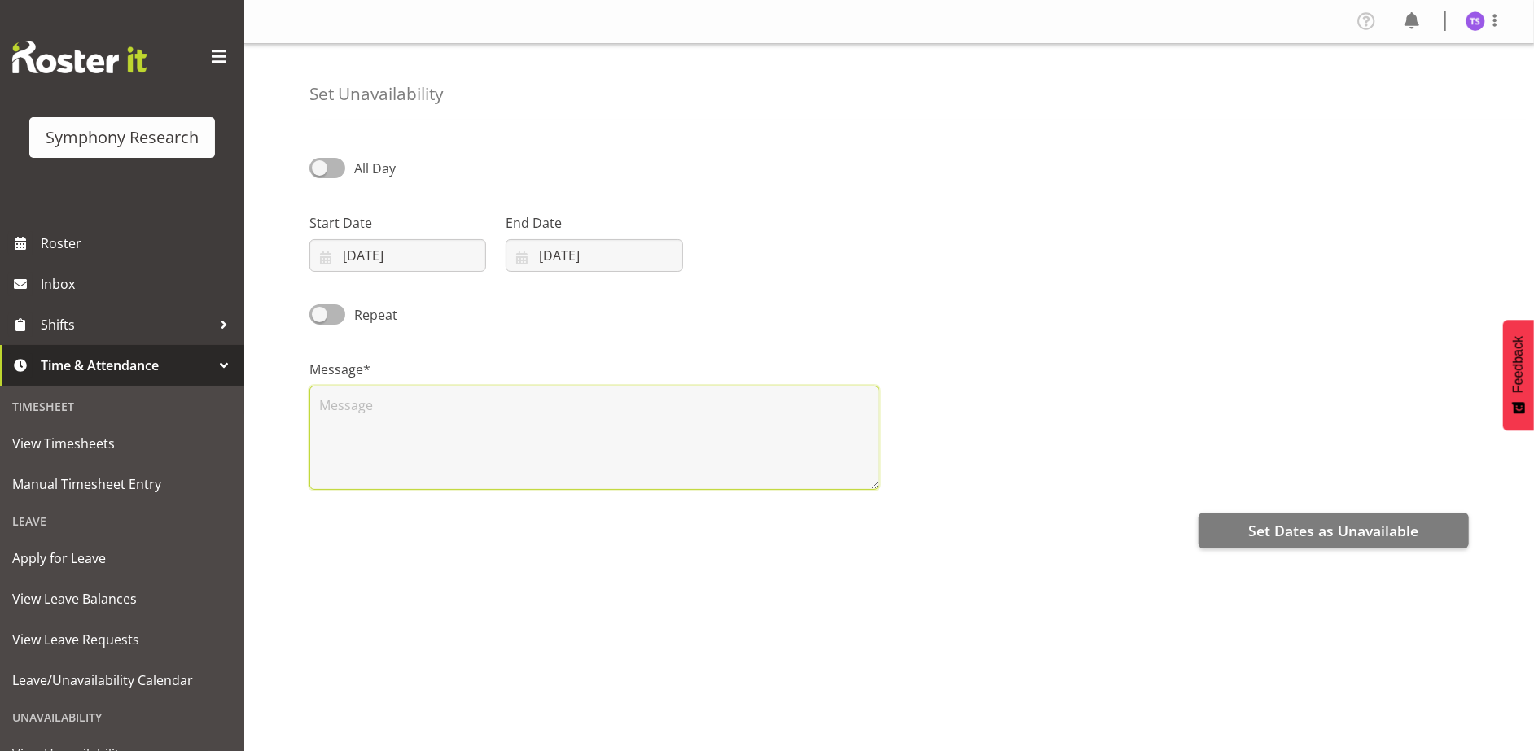
click at [560, 437] on textarea at bounding box center [594, 438] width 570 height 104
type textarea "2"
click at [1269, 531] on span "Set Dates as Unavailable" at bounding box center [1333, 530] width 170 height 21
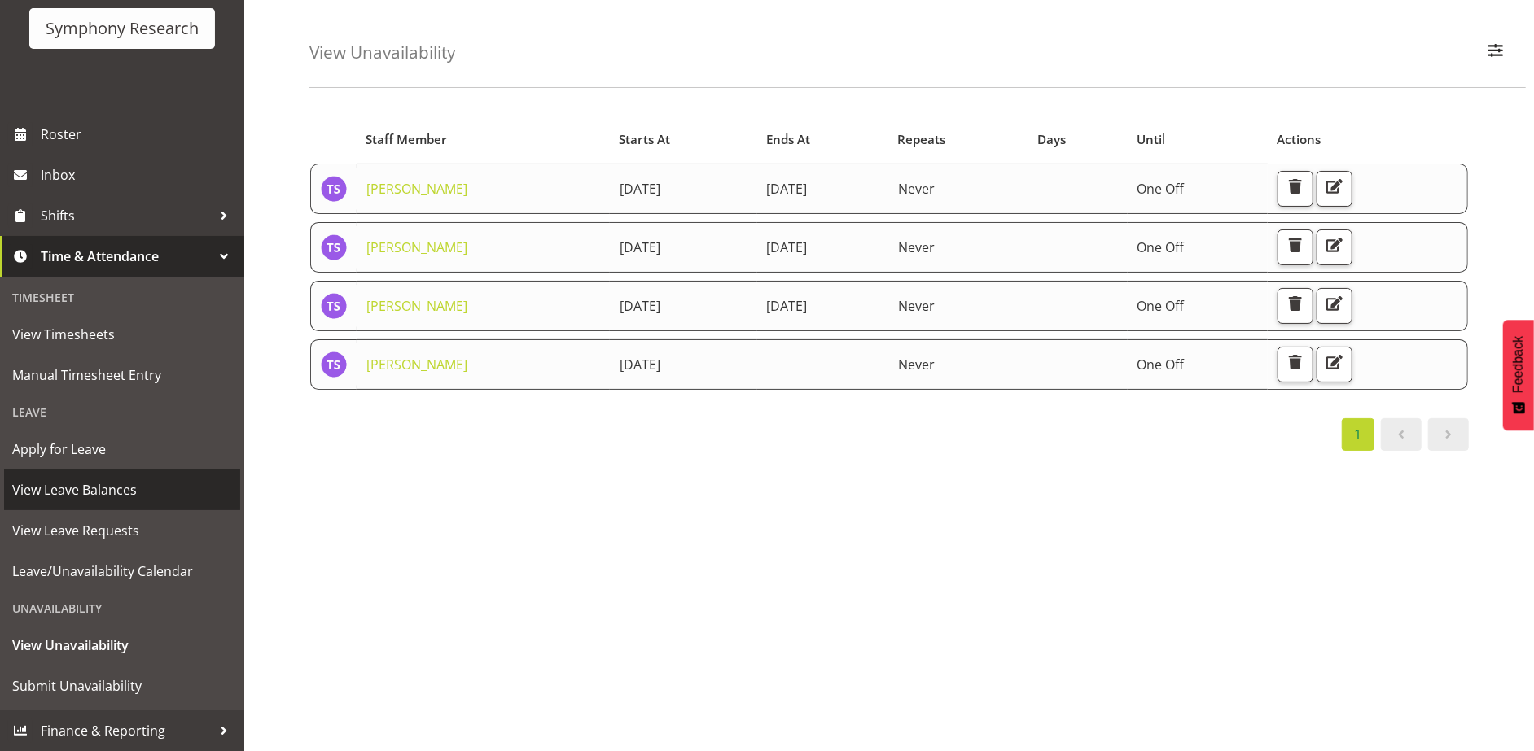
scroll to position [62, 0]
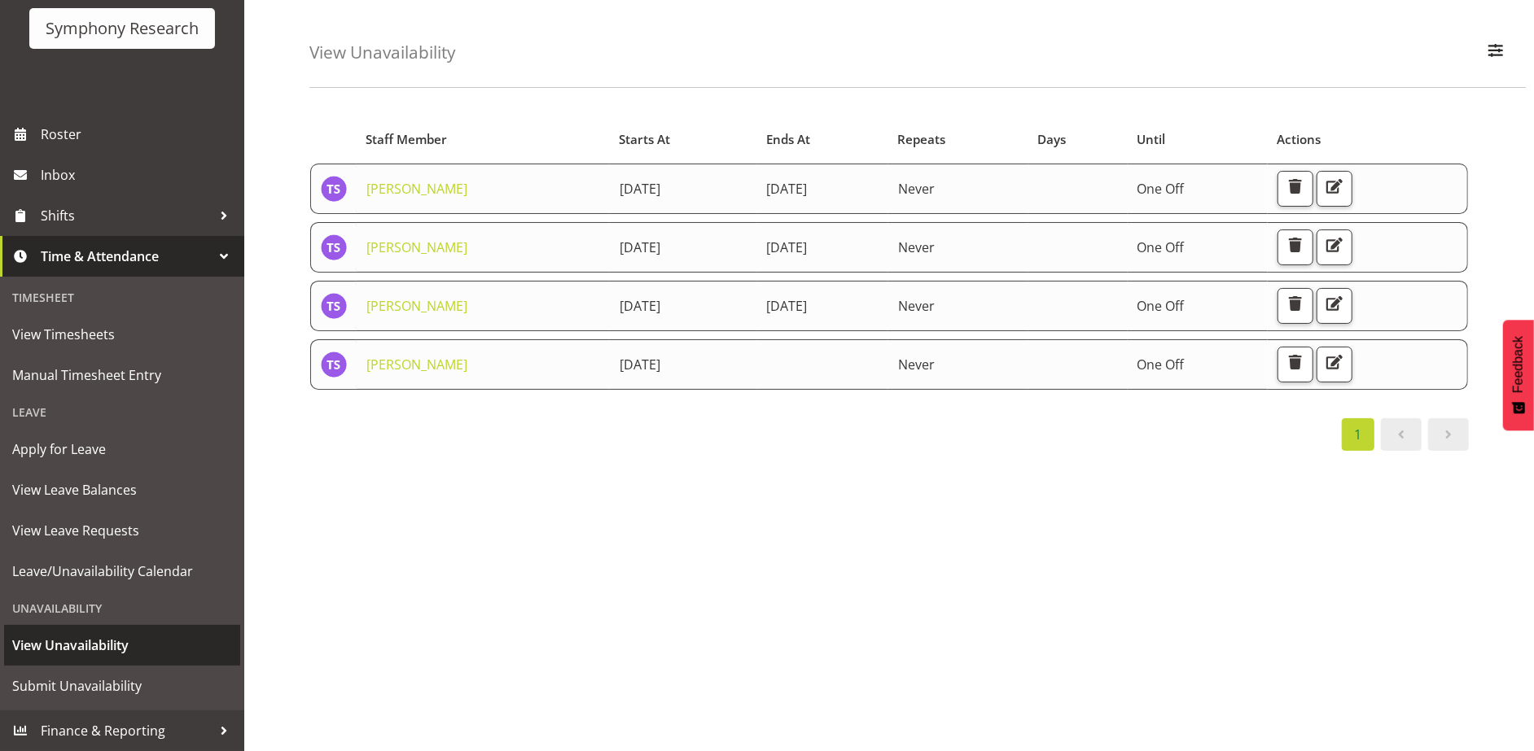
click at [93, 644] on span "View Unavailability" at bounding box center [122, 645] width 220 height 24
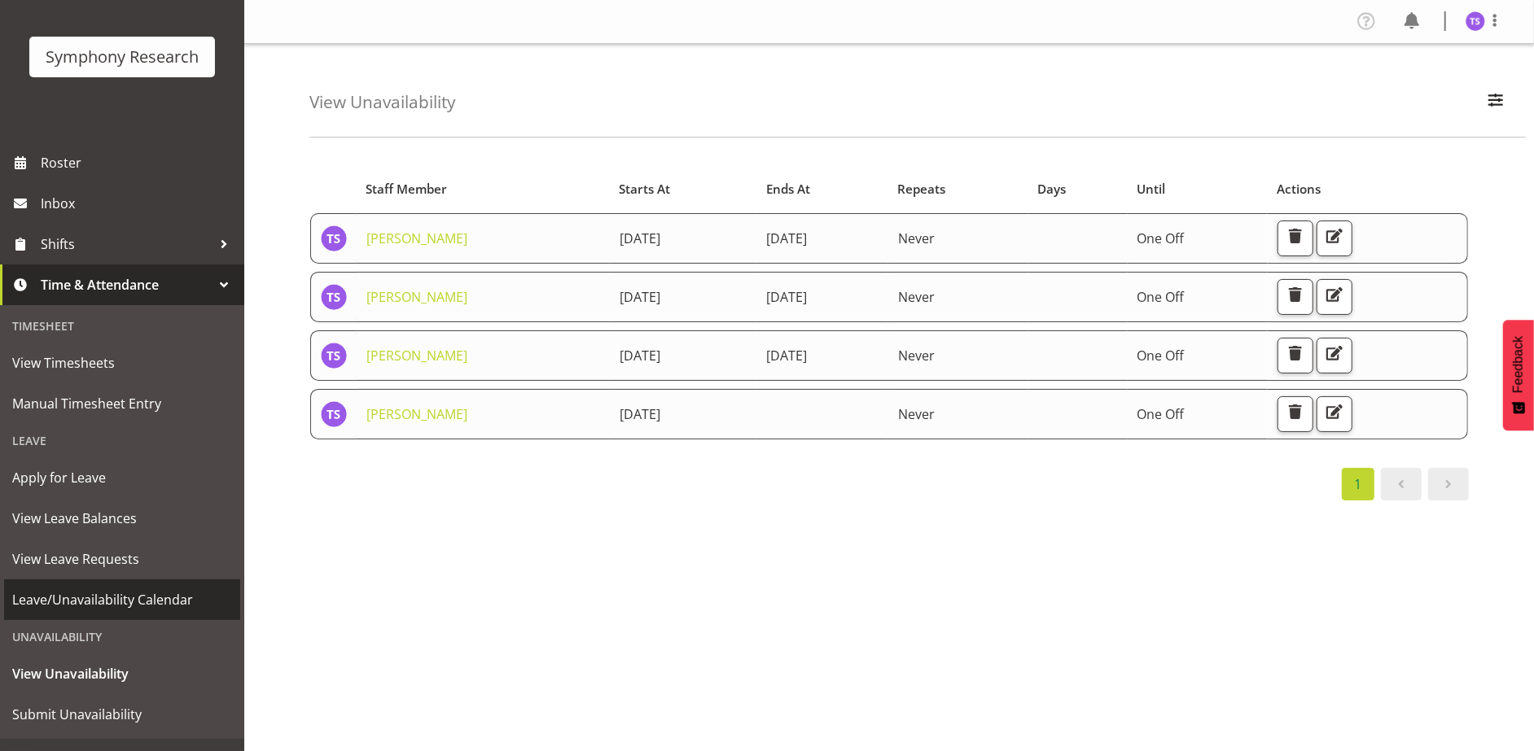
scroll to position [109, 0]
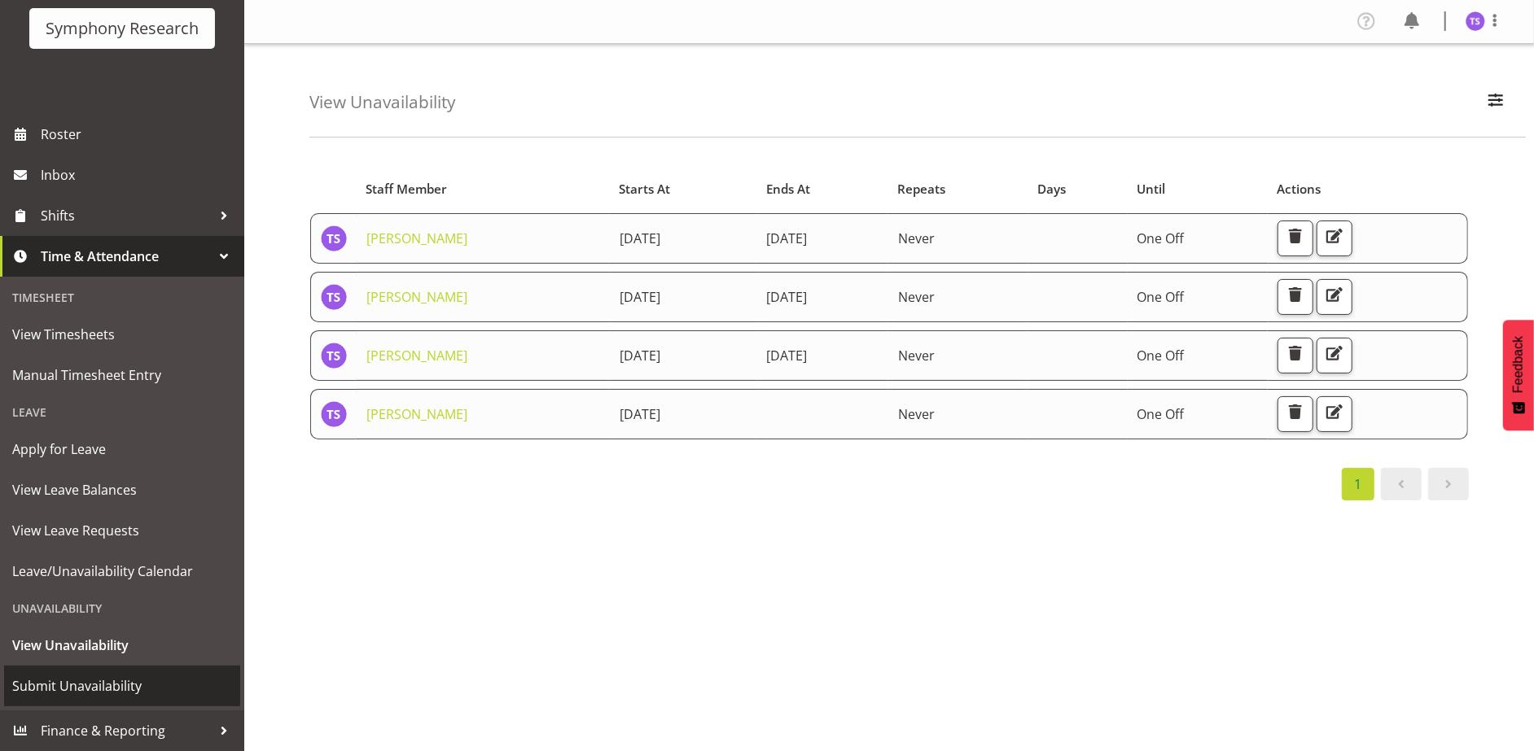
click at [96, 681] on span "Submit Unavailability" at bounding box center [122, 686] width 220 height 24
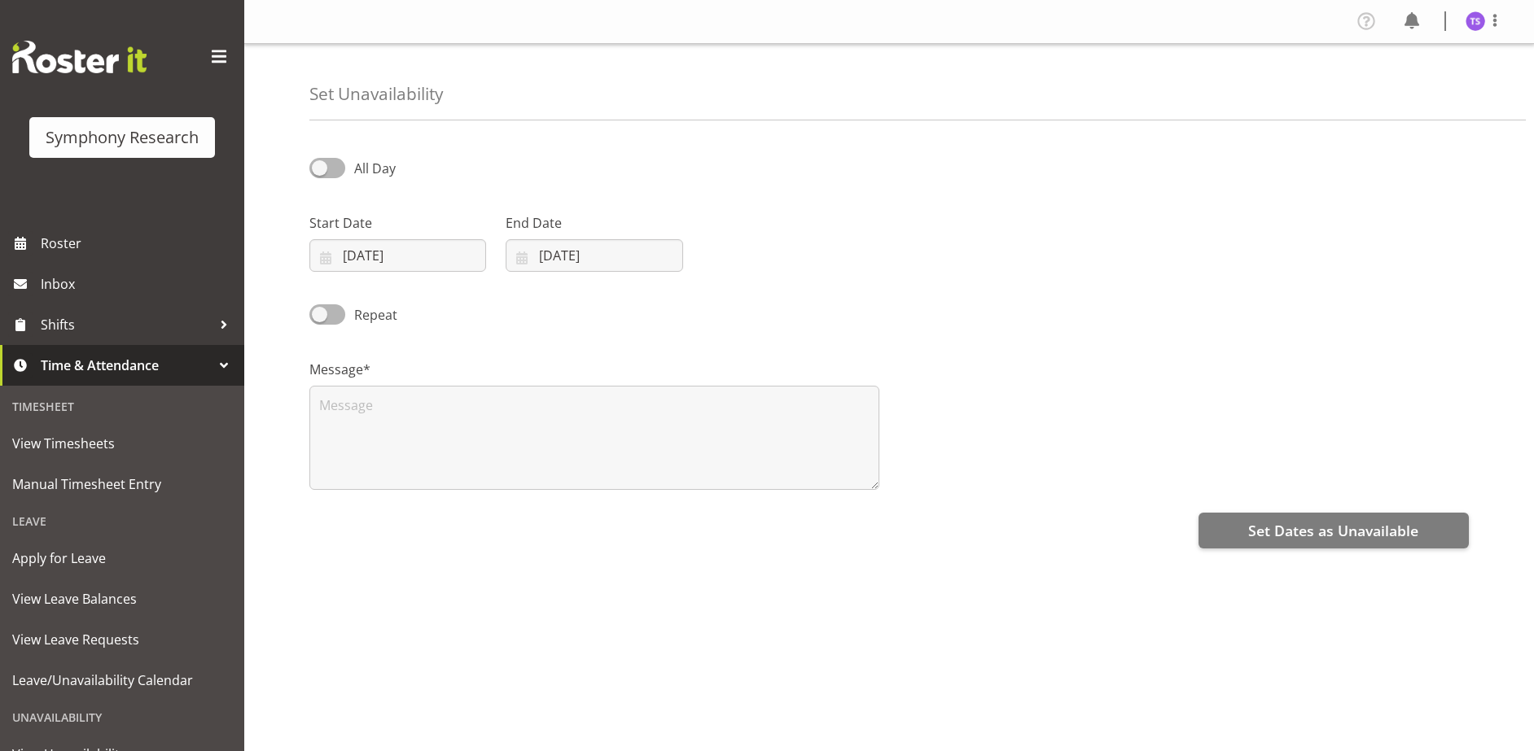
select select "7"
select select "2025"
click at [410, 252] on input "[DATE]" at bounding box center [397, 255] width 177 height 33
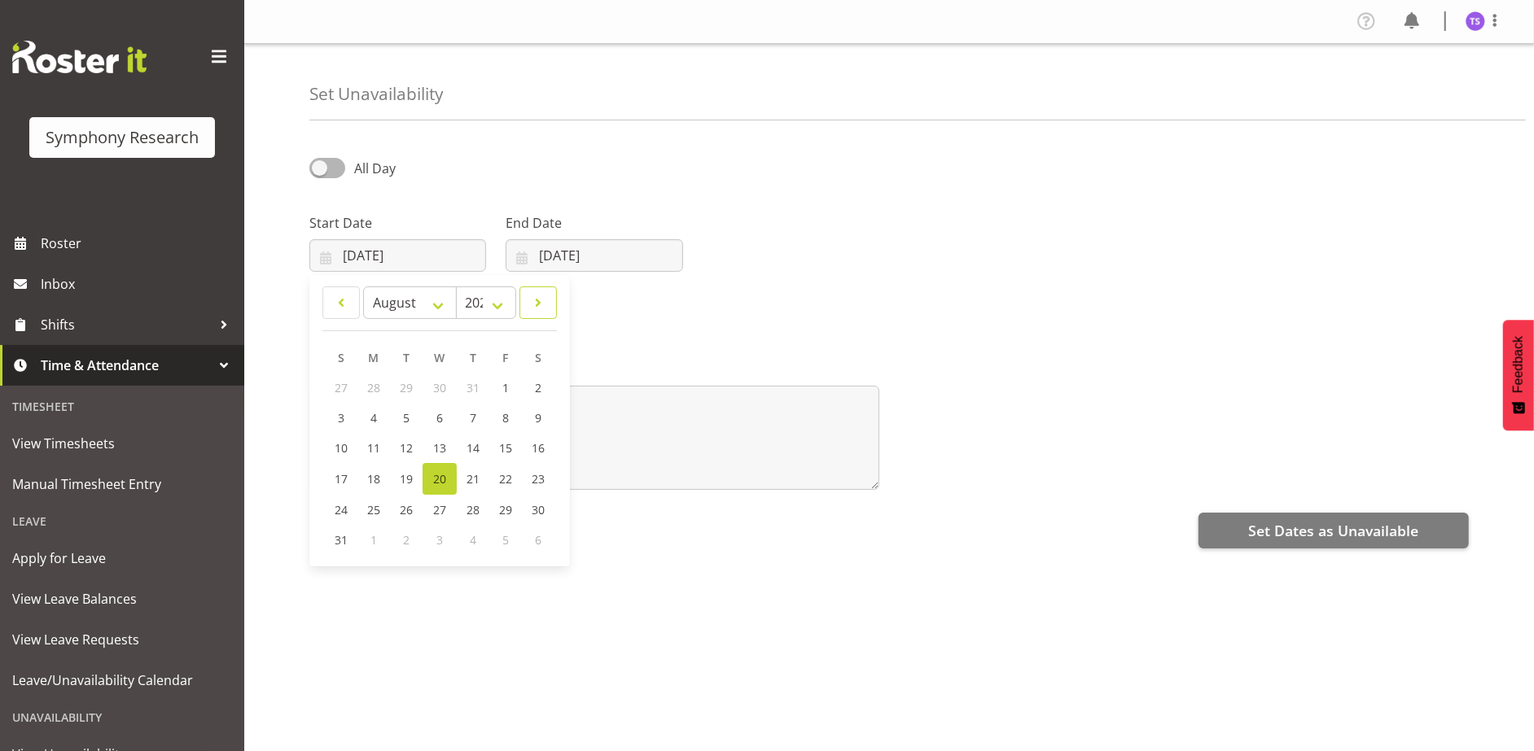
click at [528, 301] on link at bounding box center [537, 303] width 37 height 33
select select "8"
click at [501, 386] on span "5" at bounding box center [504, 387] width 7 height 15
type input "[DATE]"
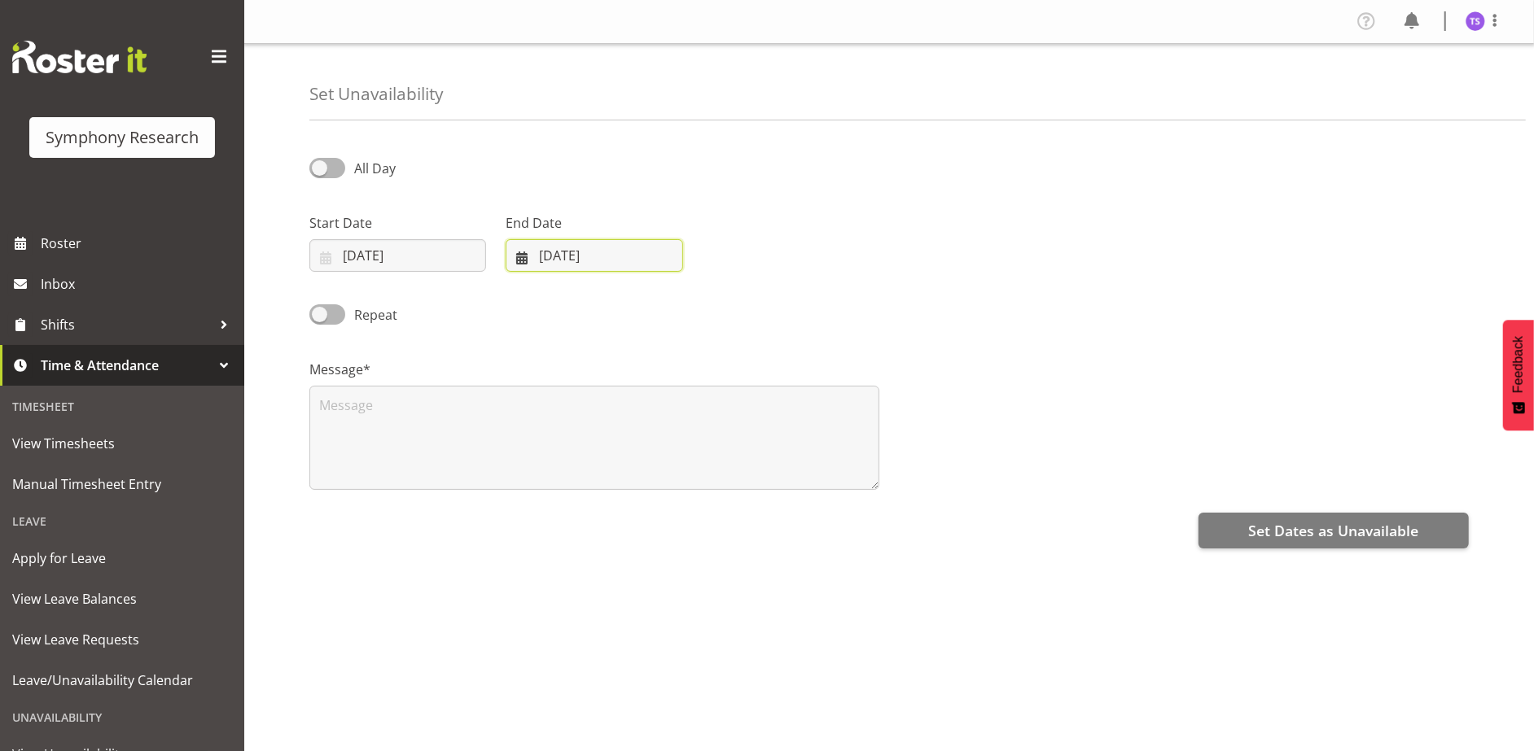
click at [584, 245] on input "[DATE]" at bounding box center [594, 255] width 177 height 33
click at [730, 290] on link at bounding box center [732, 303] width 41 height 33
select select "8"
click at [539, 418] on span "7" at bounding box center [538, 417] width 7 height 15
type input "[DATE]"
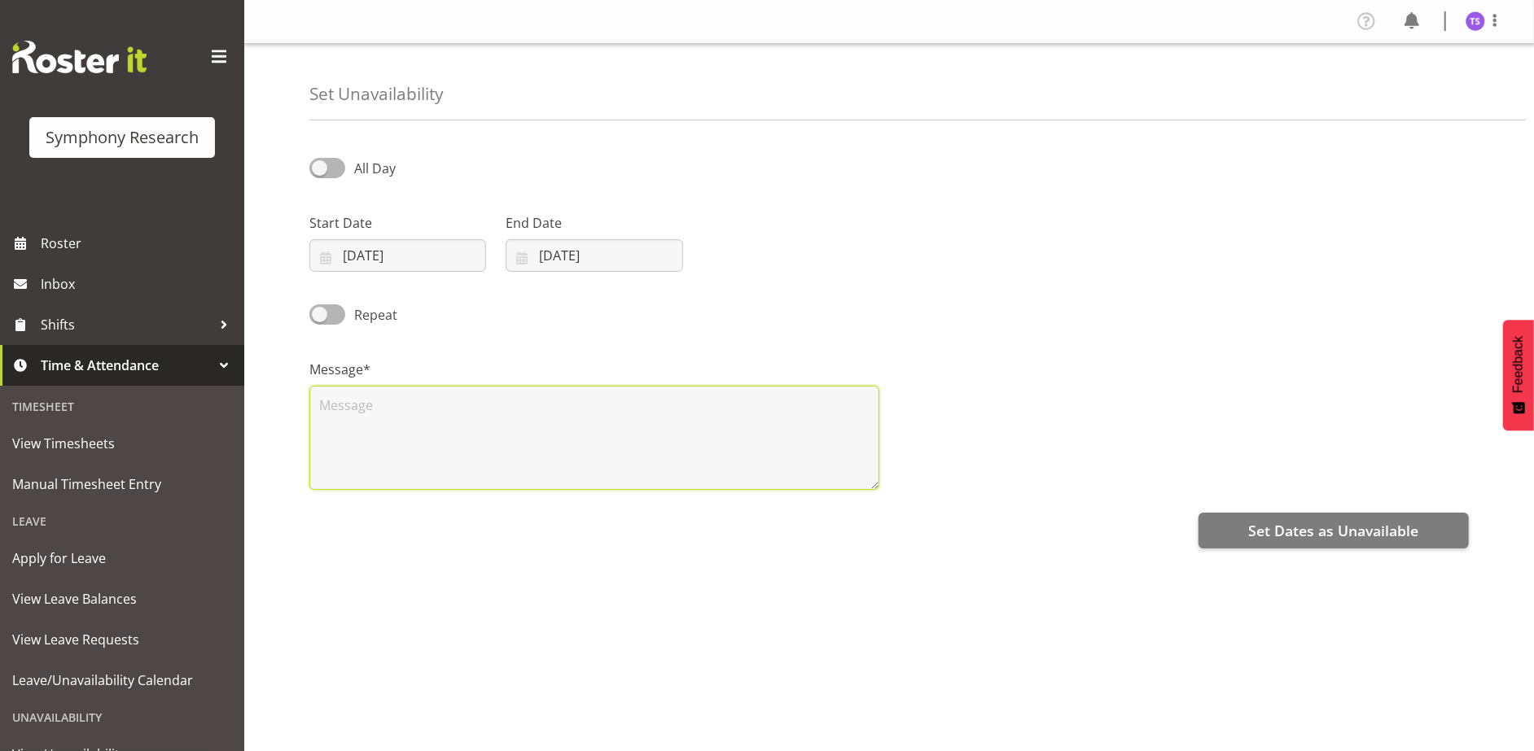
click at [531, 436] on textarea at bounding box center [594, 438] width 570 height 104
type textarea "d"
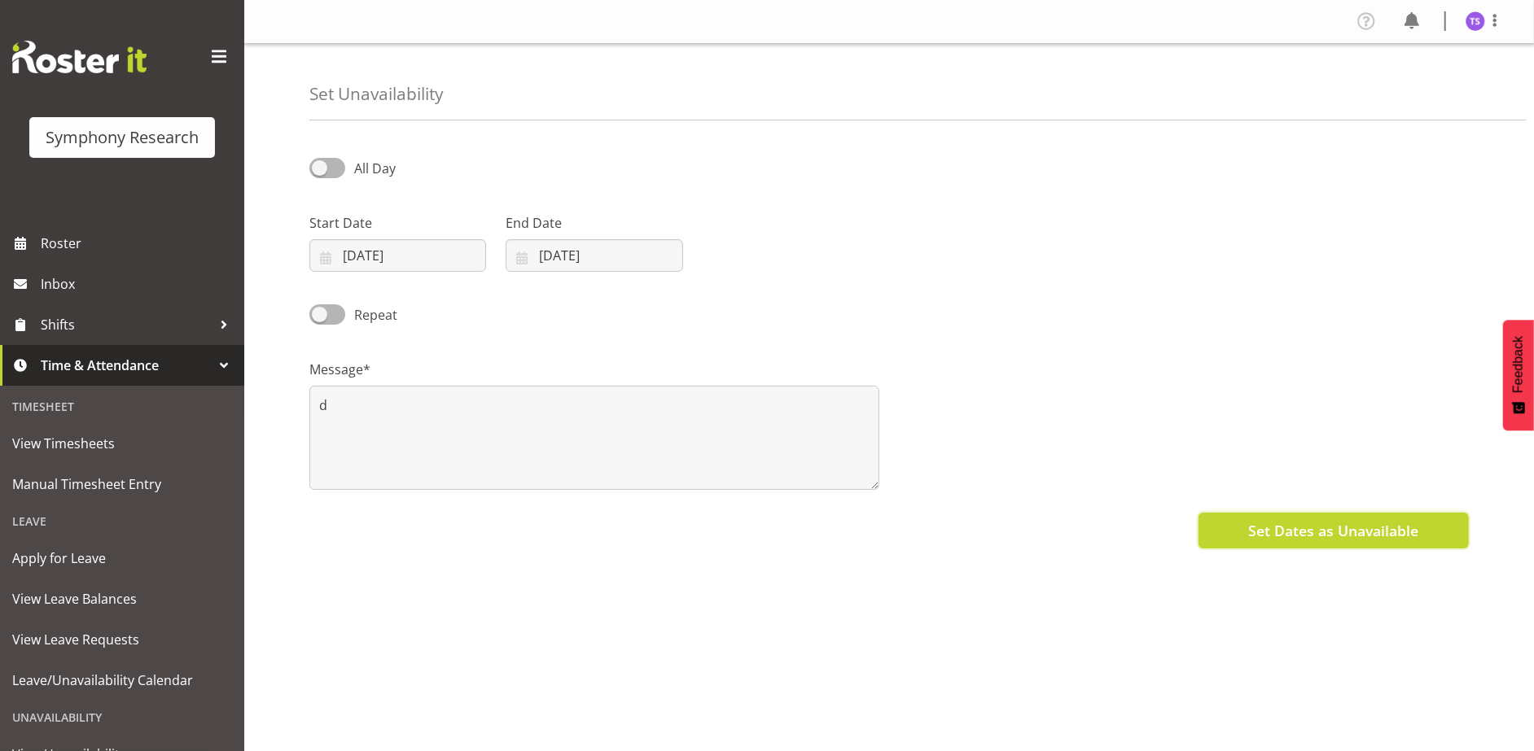
click at [1333, 537] on span "Set Dates as Unavailable" at bounding box center [1333, 530] width 170 height 21
